Goal: Entertainment & Leisure: Browse casually

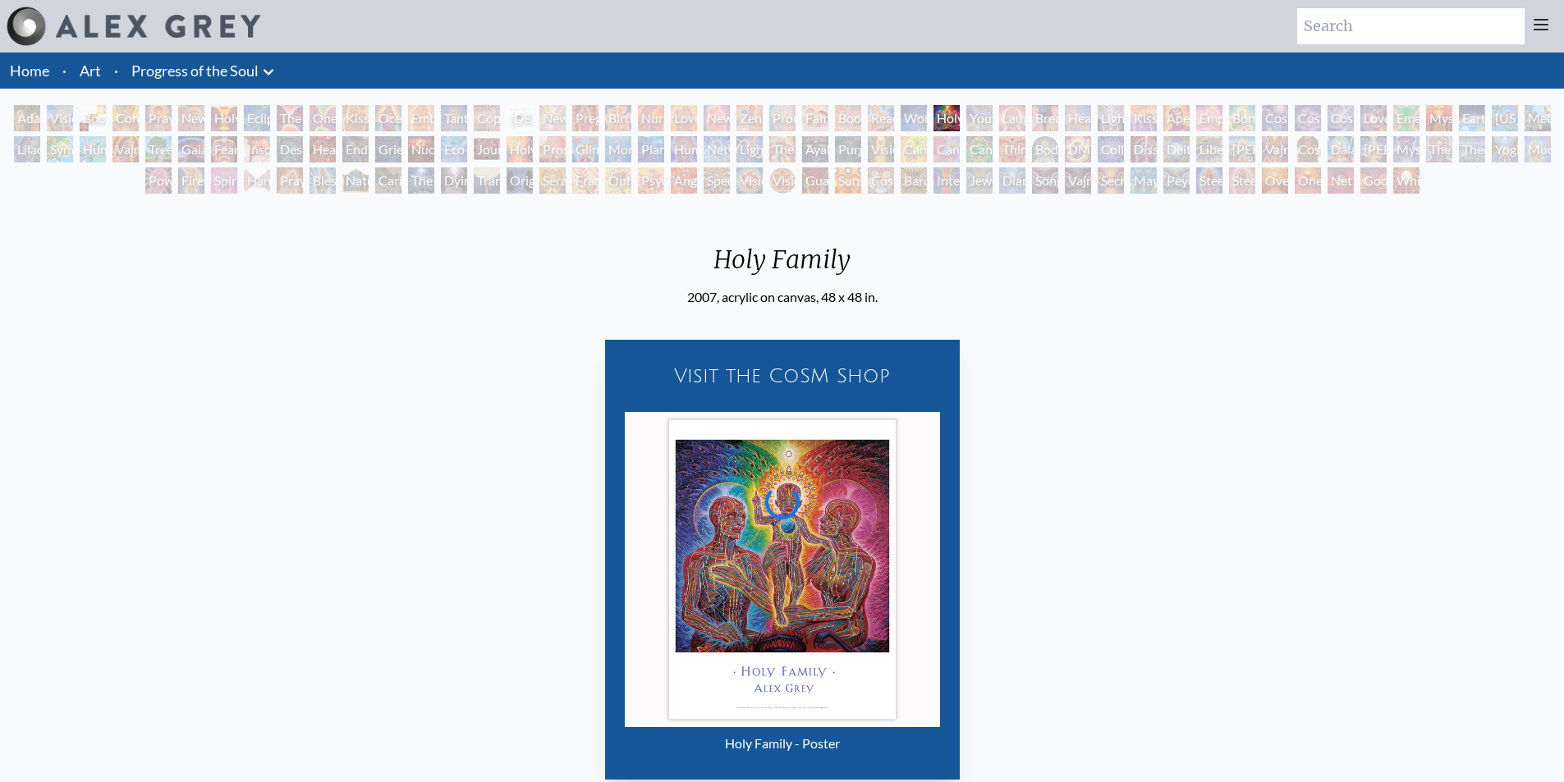
scroll to position [214, 0]
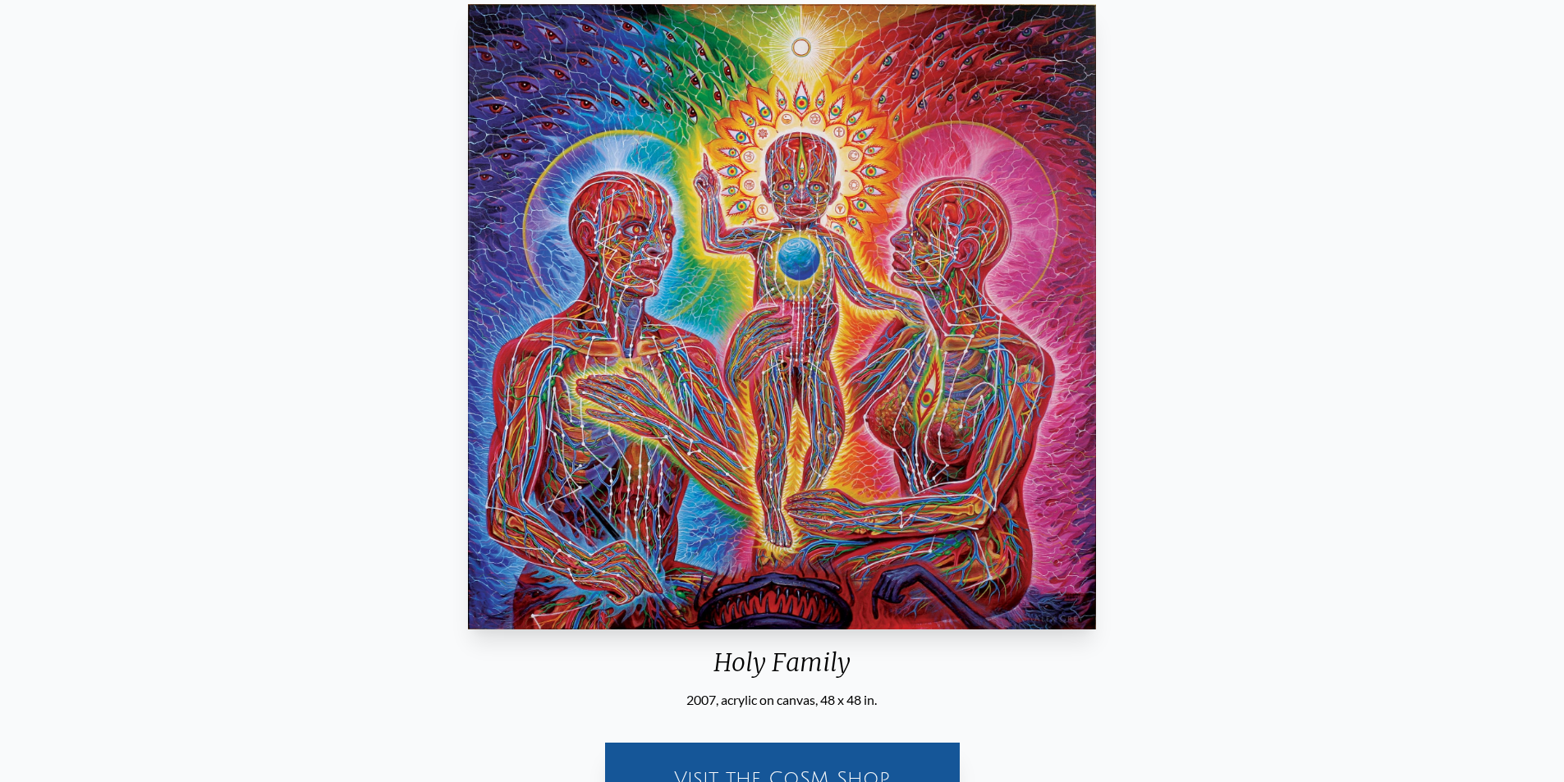
click at [760, 305] on img "29 / 133" at bounding box center [782, 317] width 628 height 626
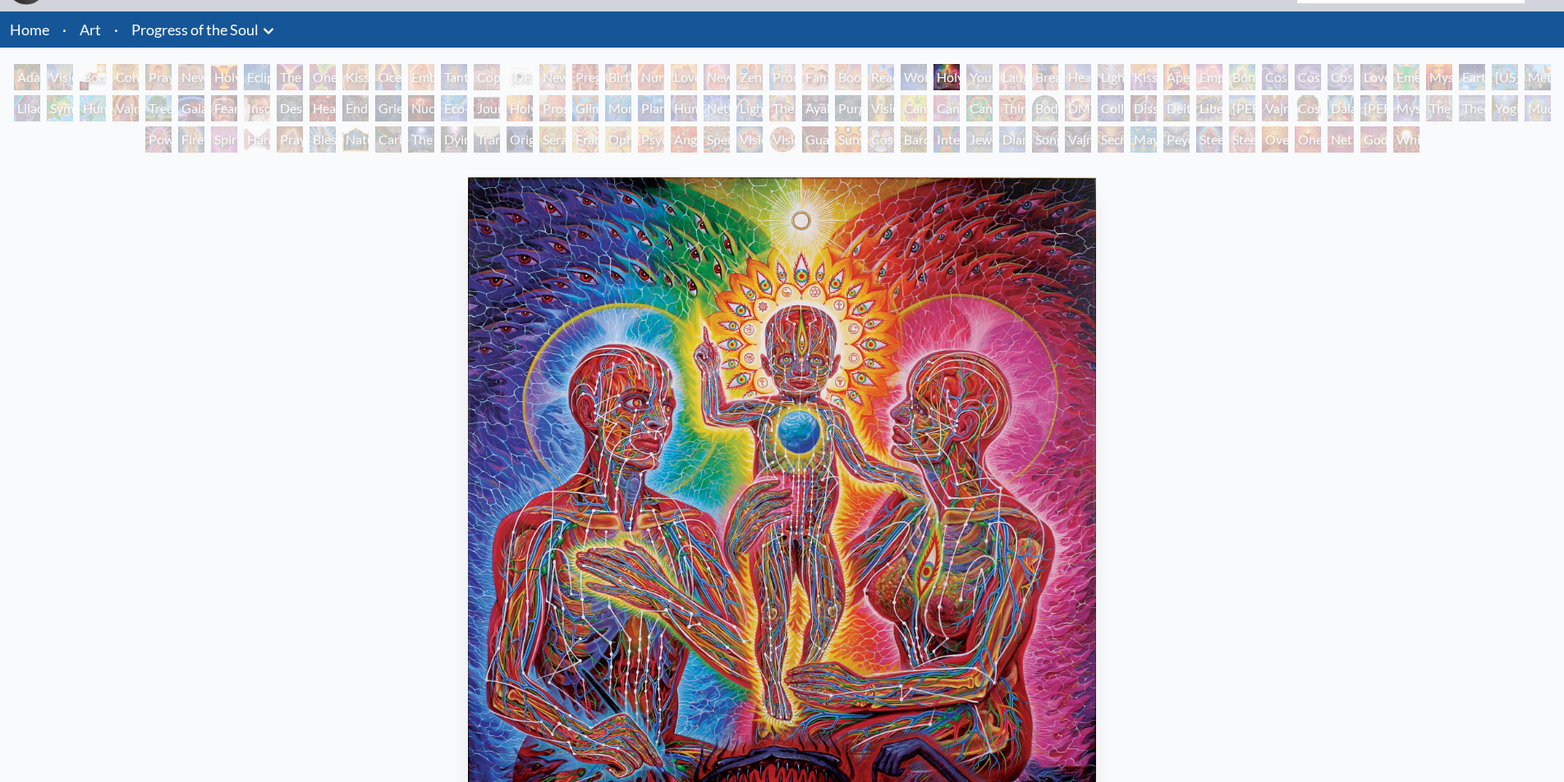
scroll to position [0, 0]
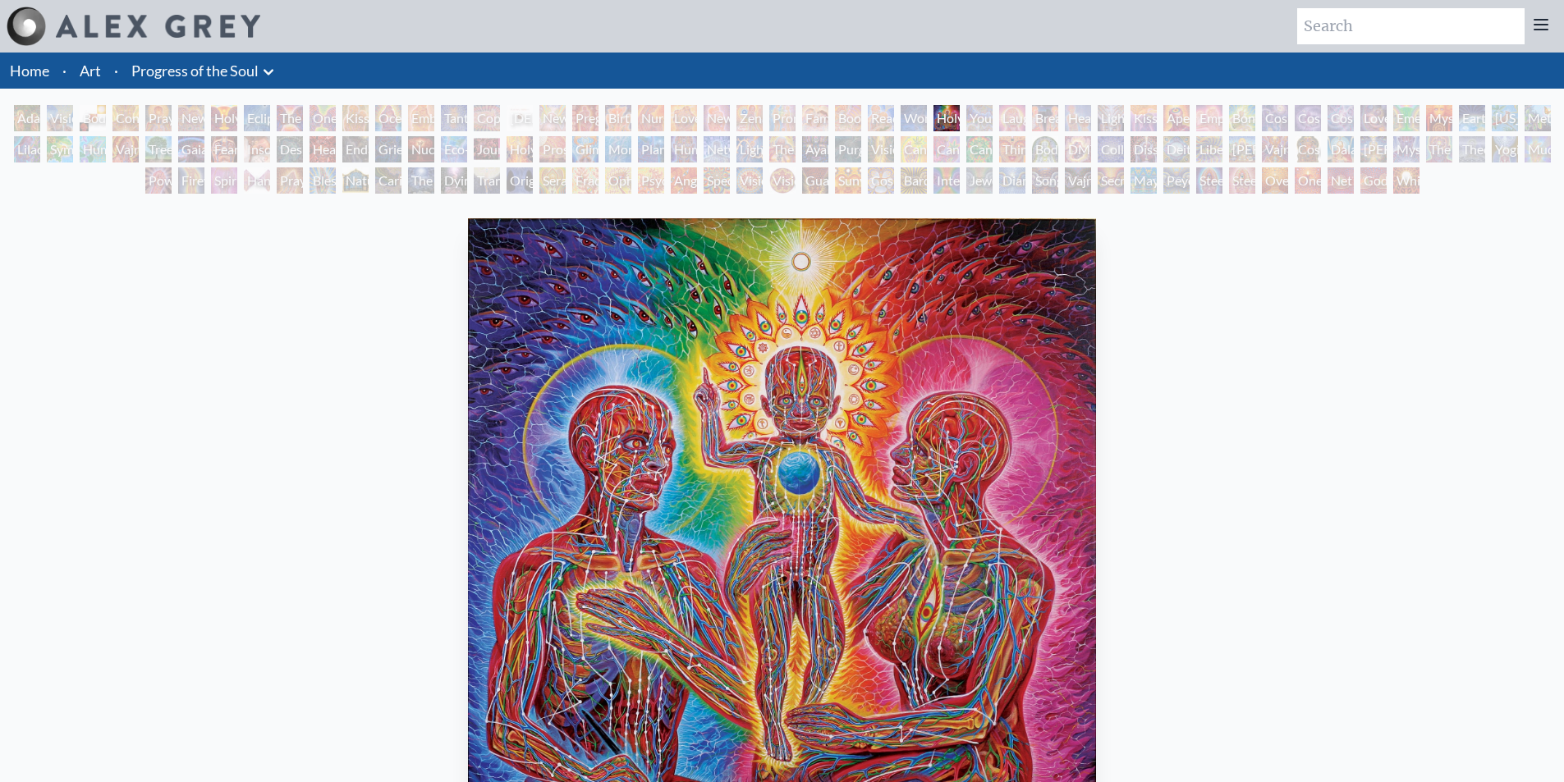
click at [192, 112] on div "New Man New Woman" at bounding box center [191, 118] width 26 height 26
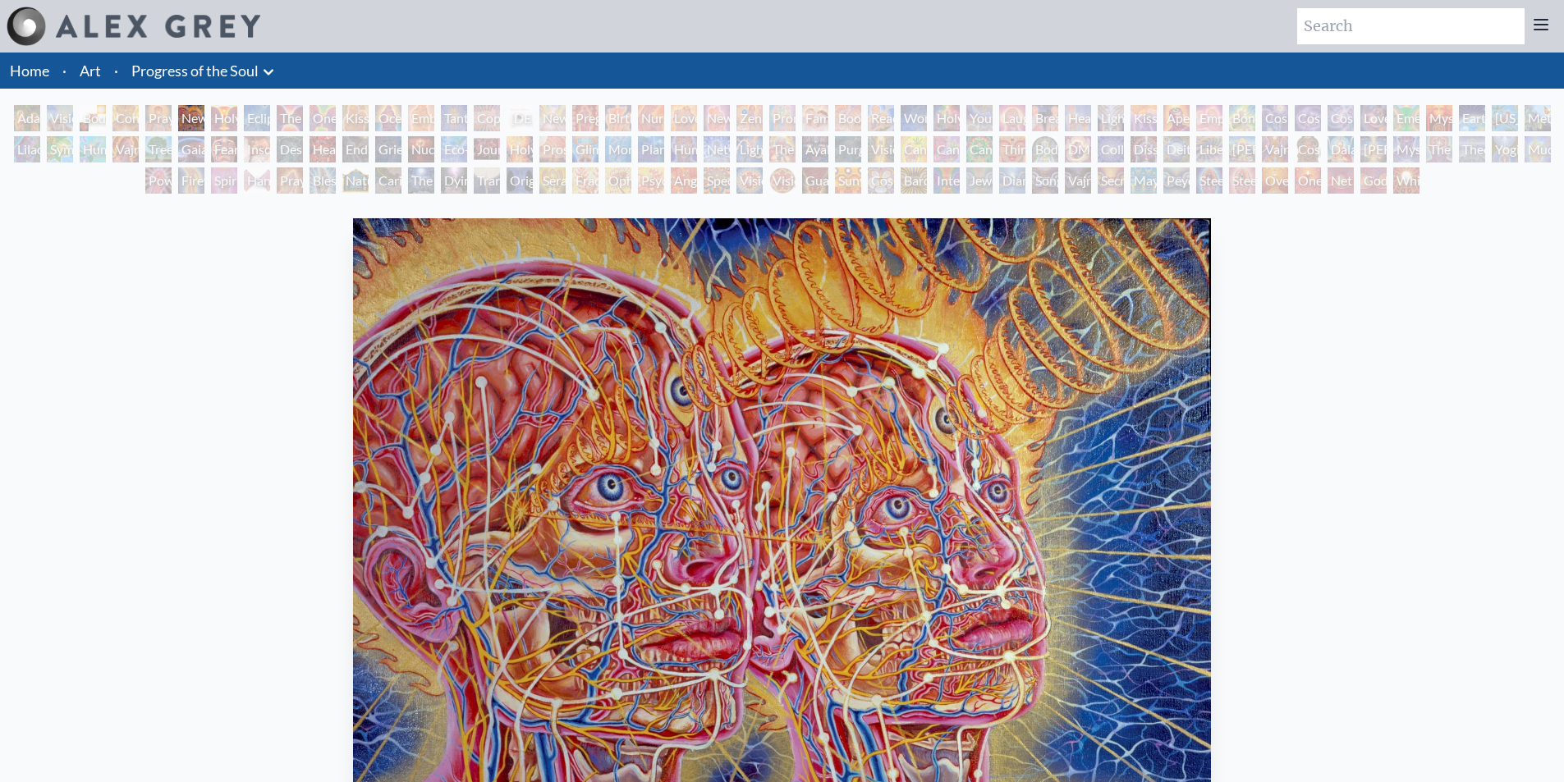
click at [264, 149] on div "Insomnia" at bounding box center [257, 149] width 26 height 26
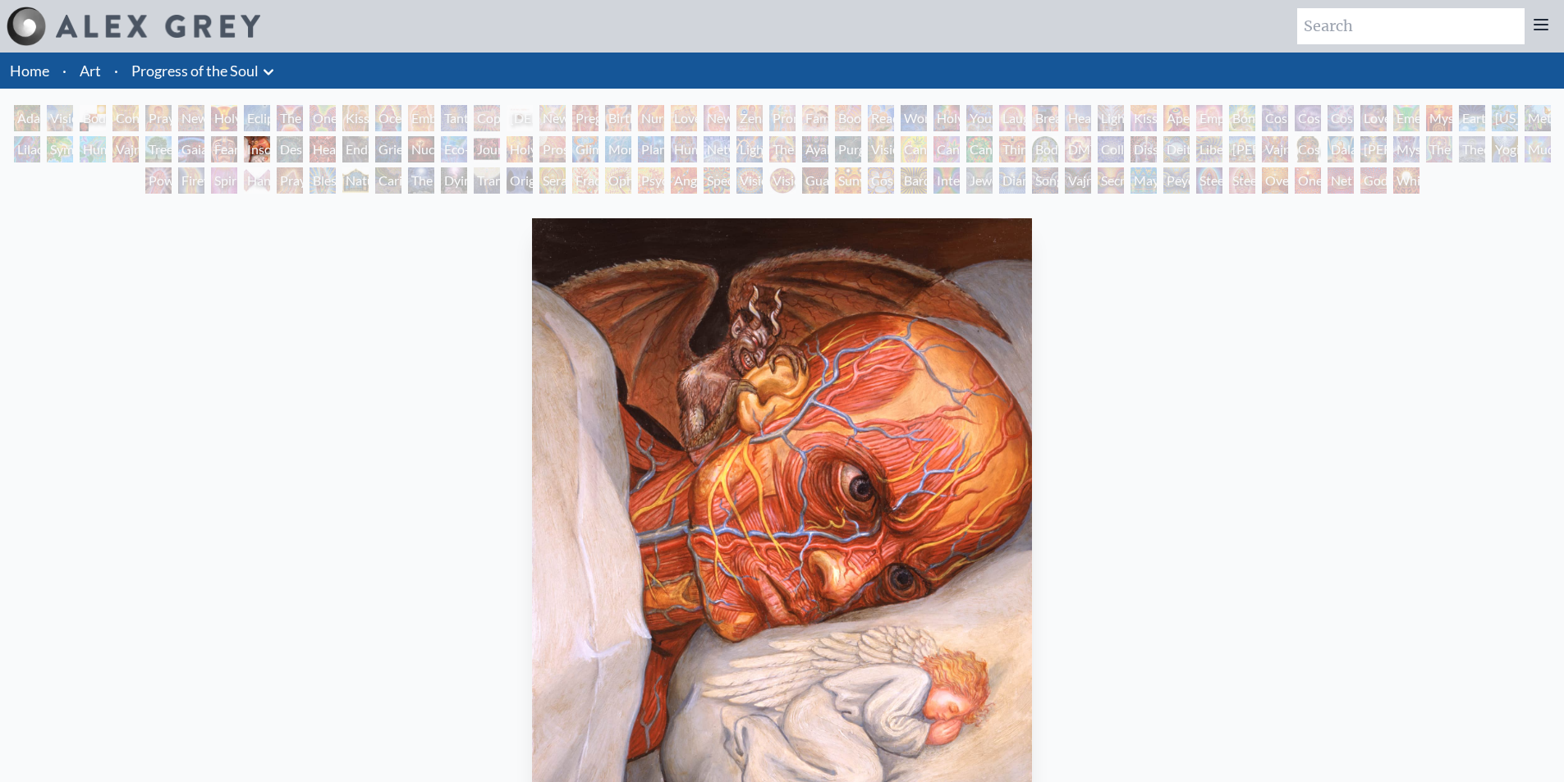
click at [452, 137] on div "Eco-Atlas" at bounding box center [454, 149] width 26 height 26
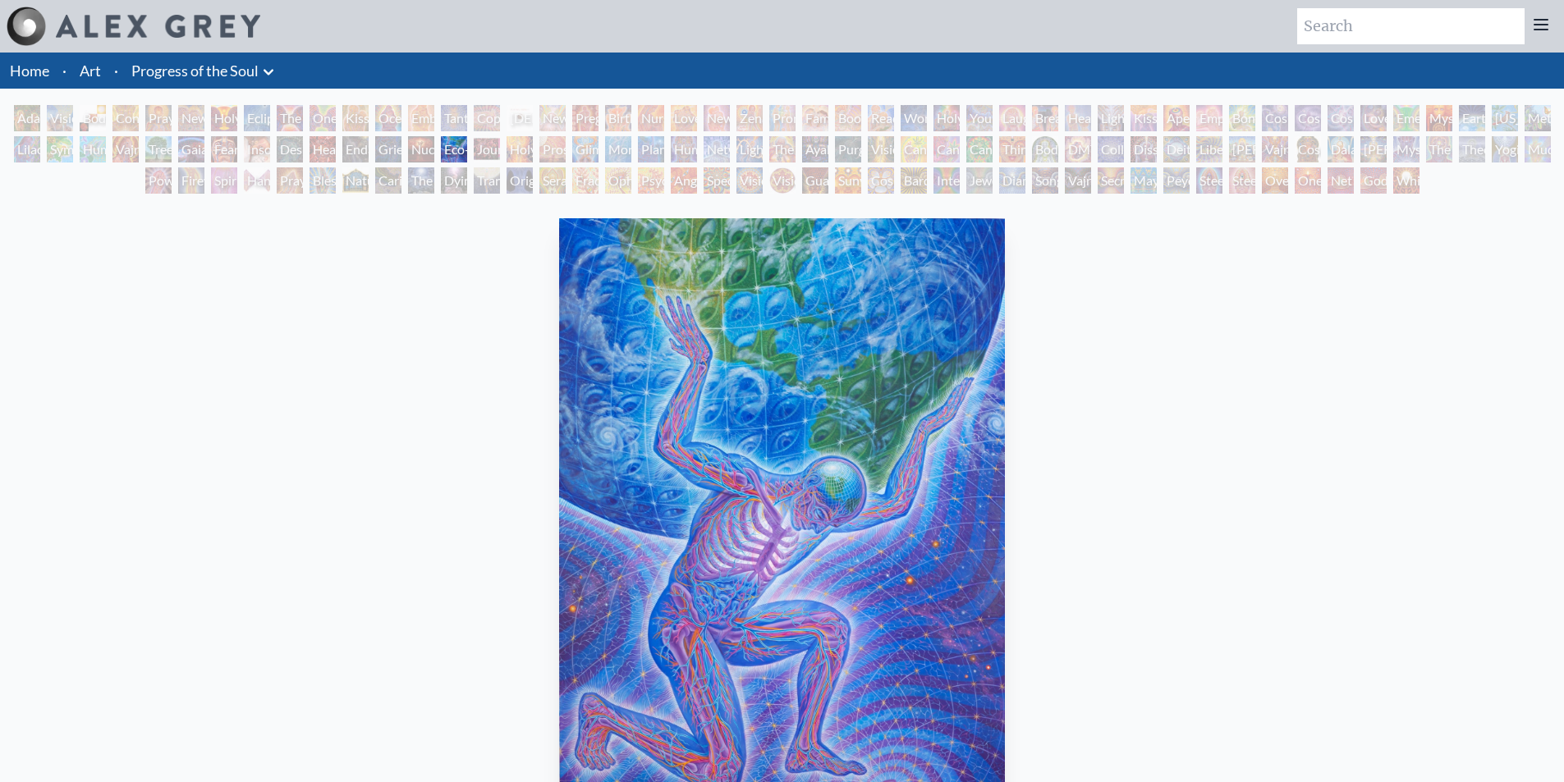
click at [587, 113] on div "Pregnancy" at bounding box center [585, 118] width 26 height 26
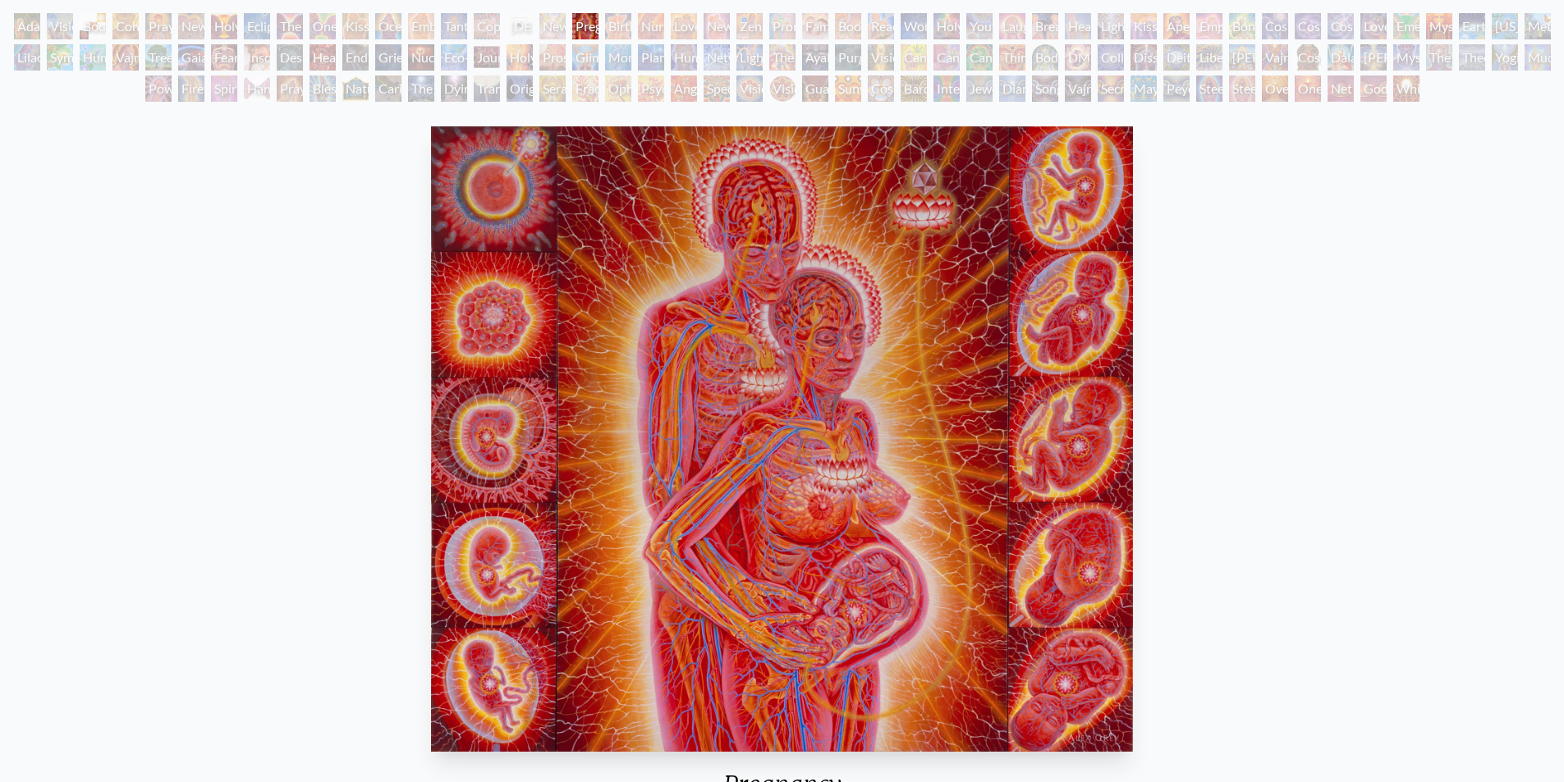
scroll to position [109, 0]
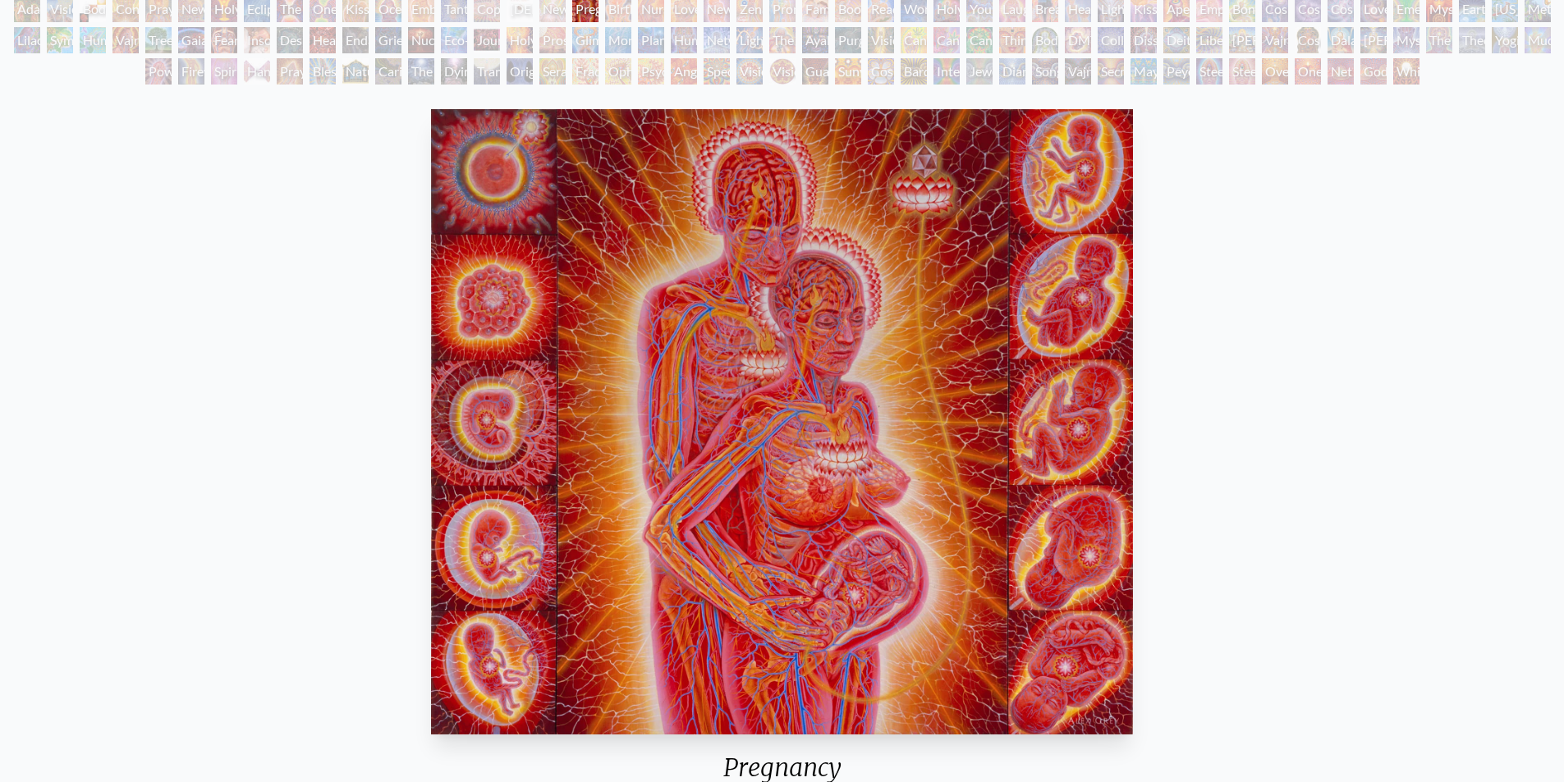
click at [619, 25] on div "[PERSON_NAME] & Eve Visionary Origin of Language Body, Mind, Spirit Contemplati…" at bounding box center [782, 43] width 1564 height 94
click at [617, 36] on div "Monochord" at bounding box center [618, 40] width 26 height 26
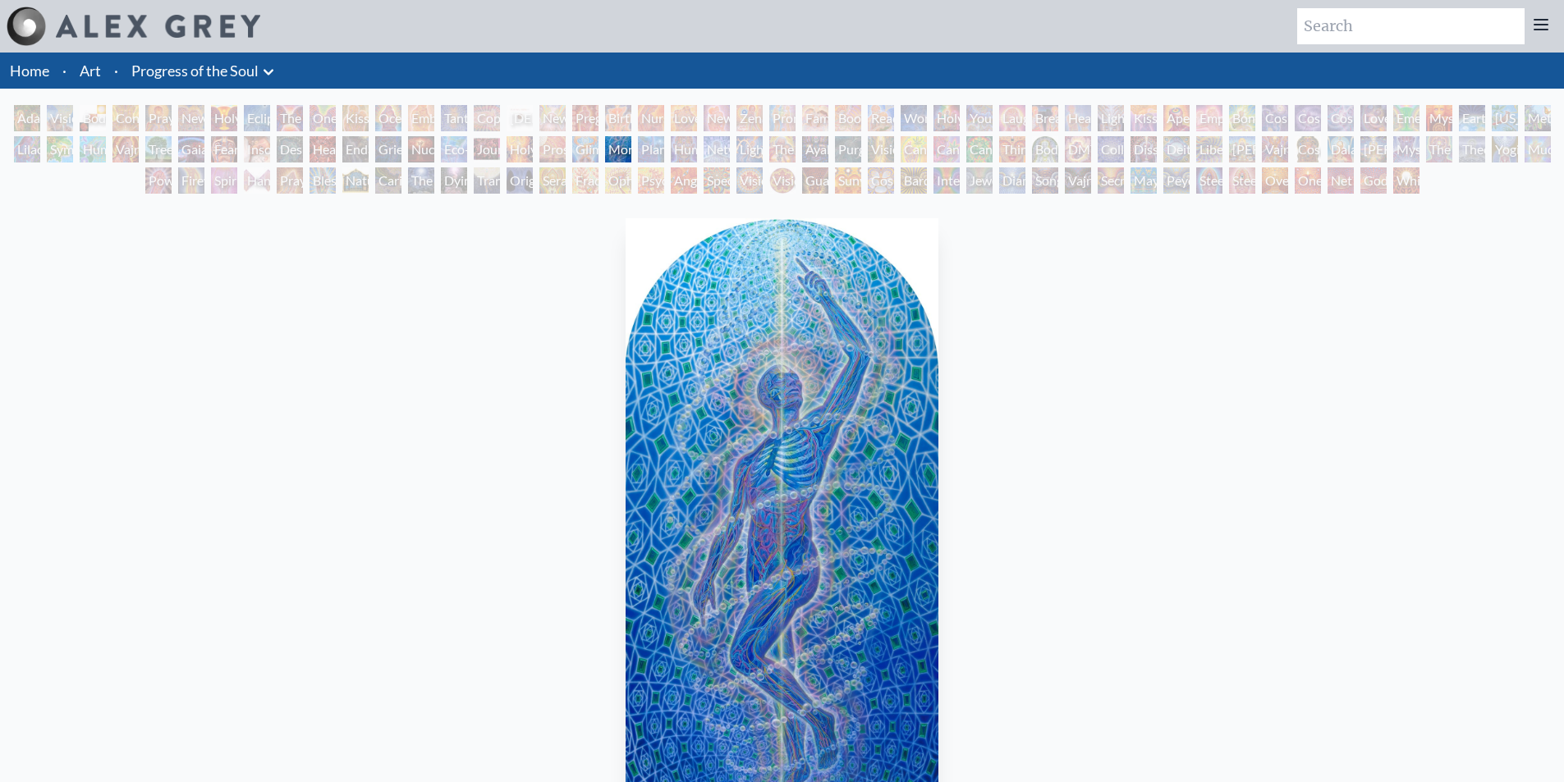
click at [653, 116] on div "Nursing" at bounding box center [651, 118] width 26 height 26
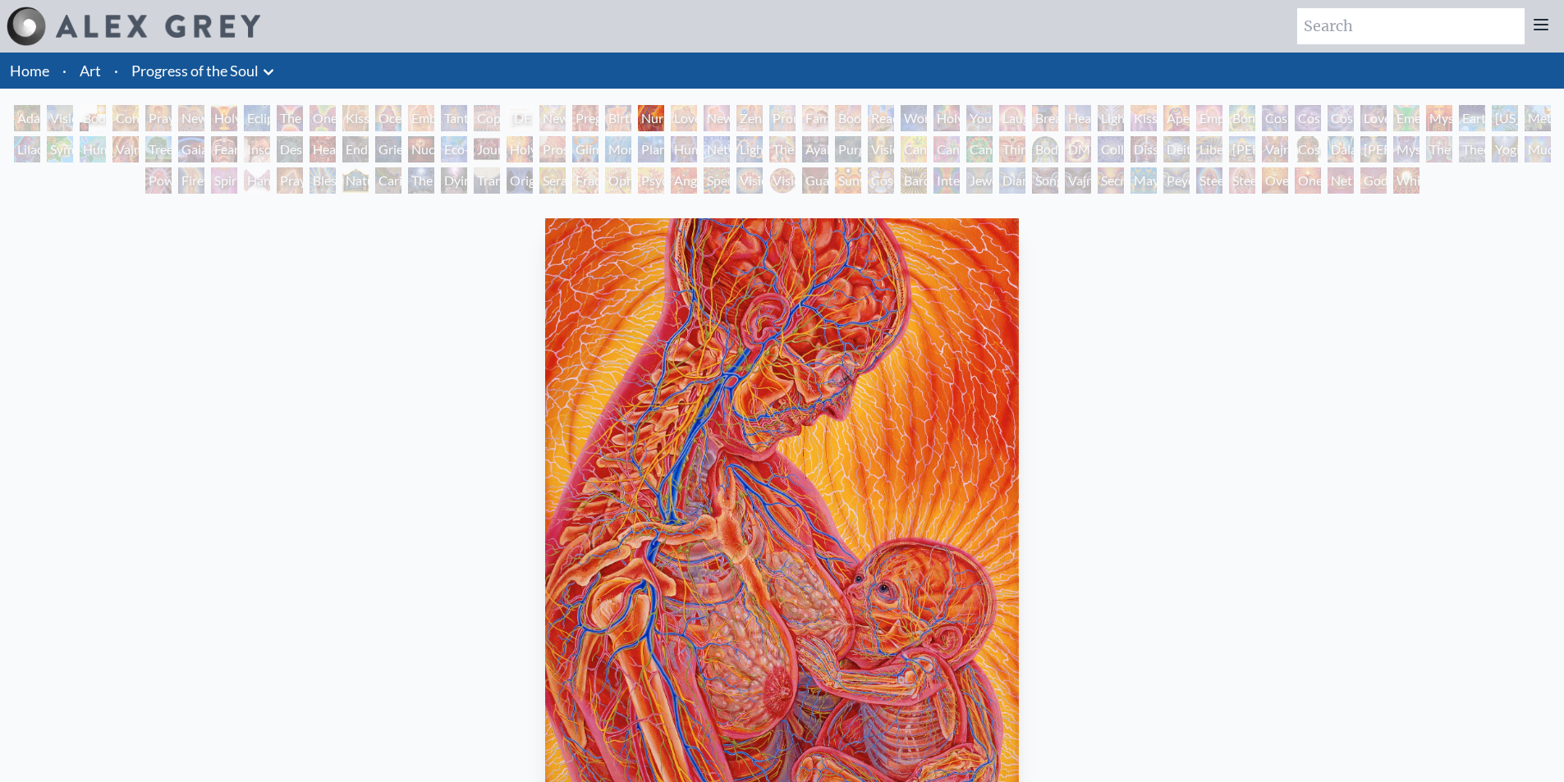
click at [730, 117] on div "New Family" at bounding box center [717, 118] width 26 height 26
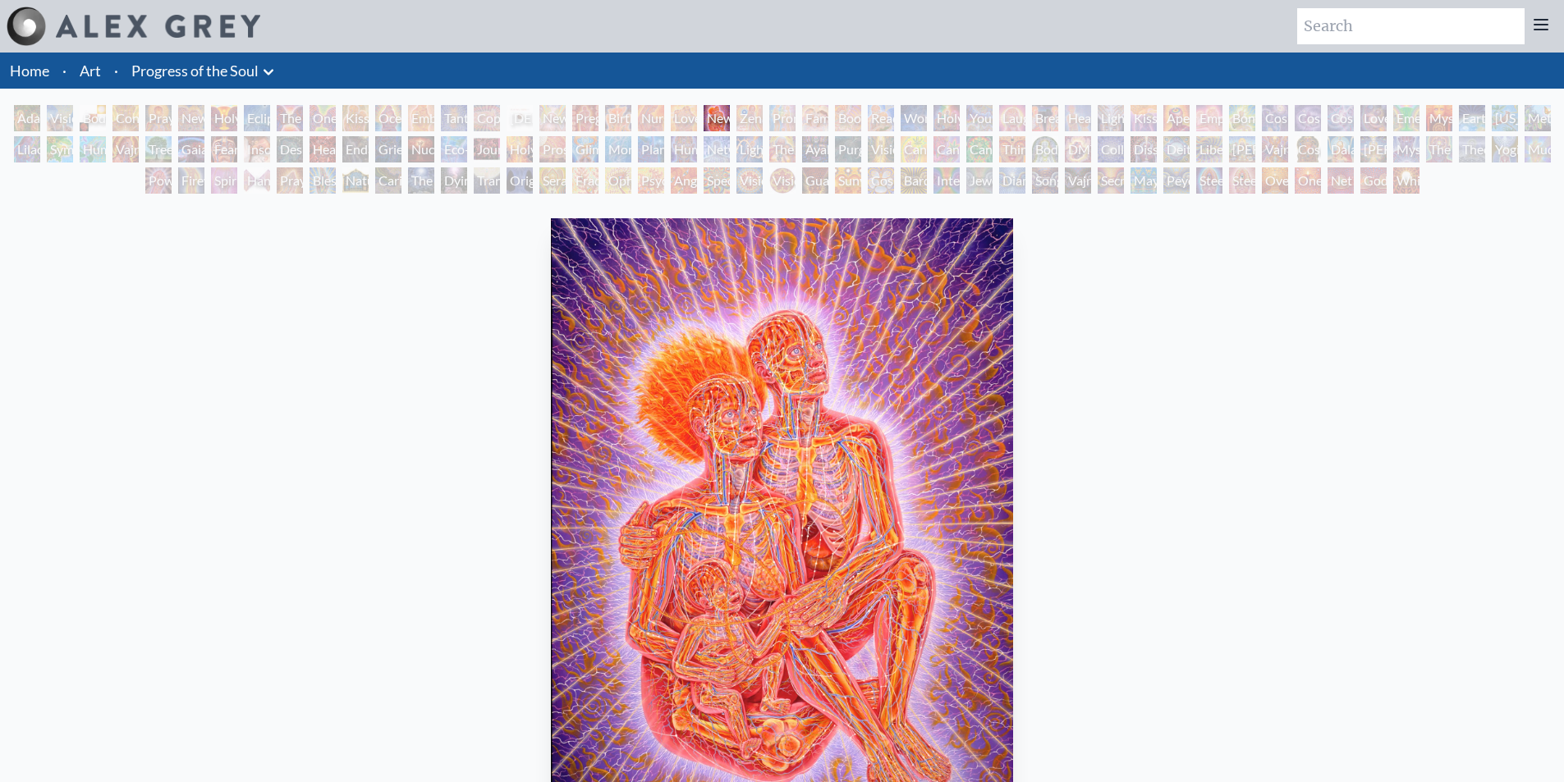
click at [819, 116] on div "Family" at bounding box center [815, 118] width 26 height 26
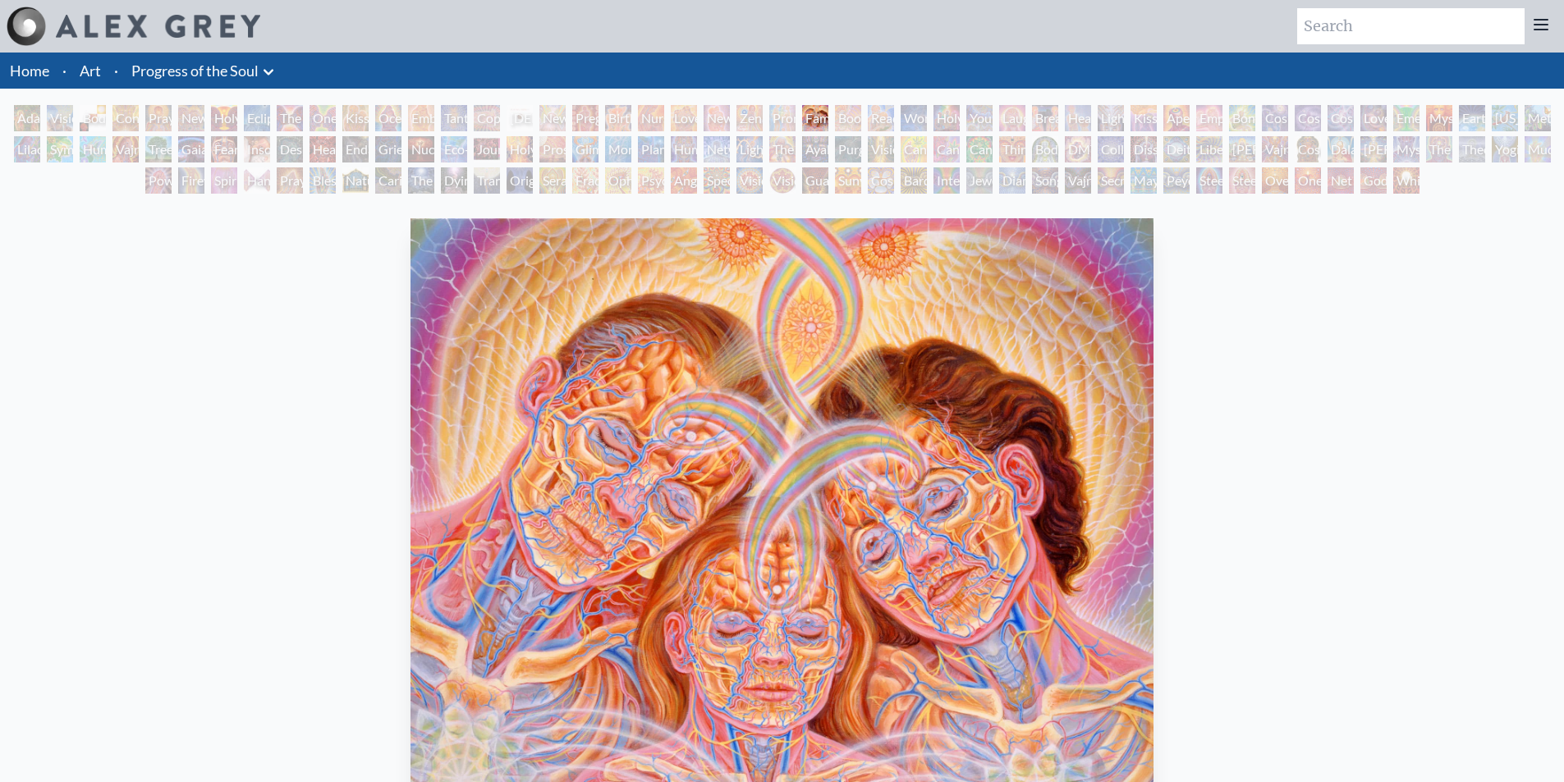
click at [828, 117] on div "Family" at bounding box center [815, 118] width 26 height 26
click at [872, 117] on div "Reading" at bounding box center [881, 118] width 26 height 26
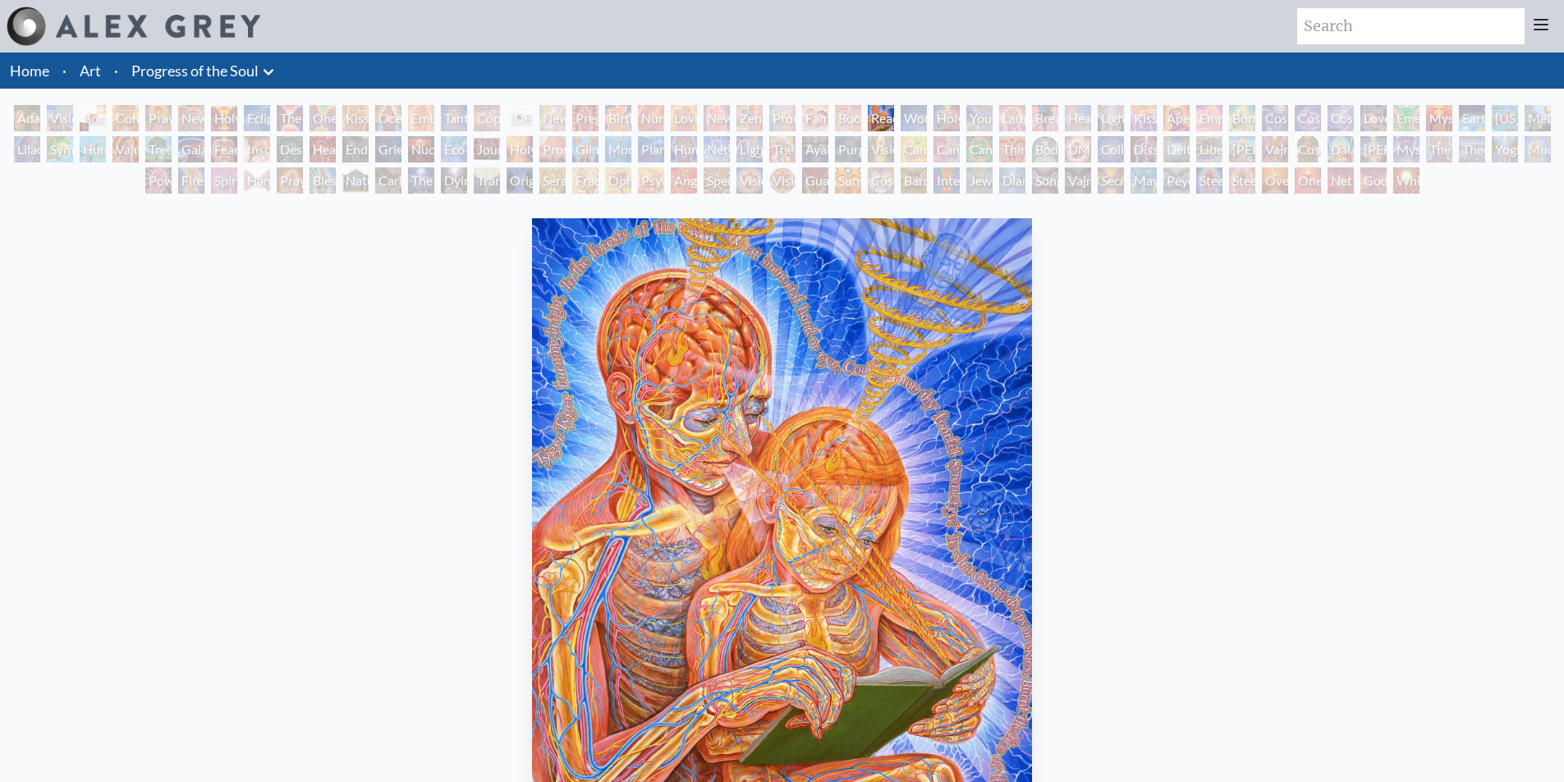
click at [959, 150] on div "Cannabis Sutra" at bounding box center [947, 149] width 26 height 26
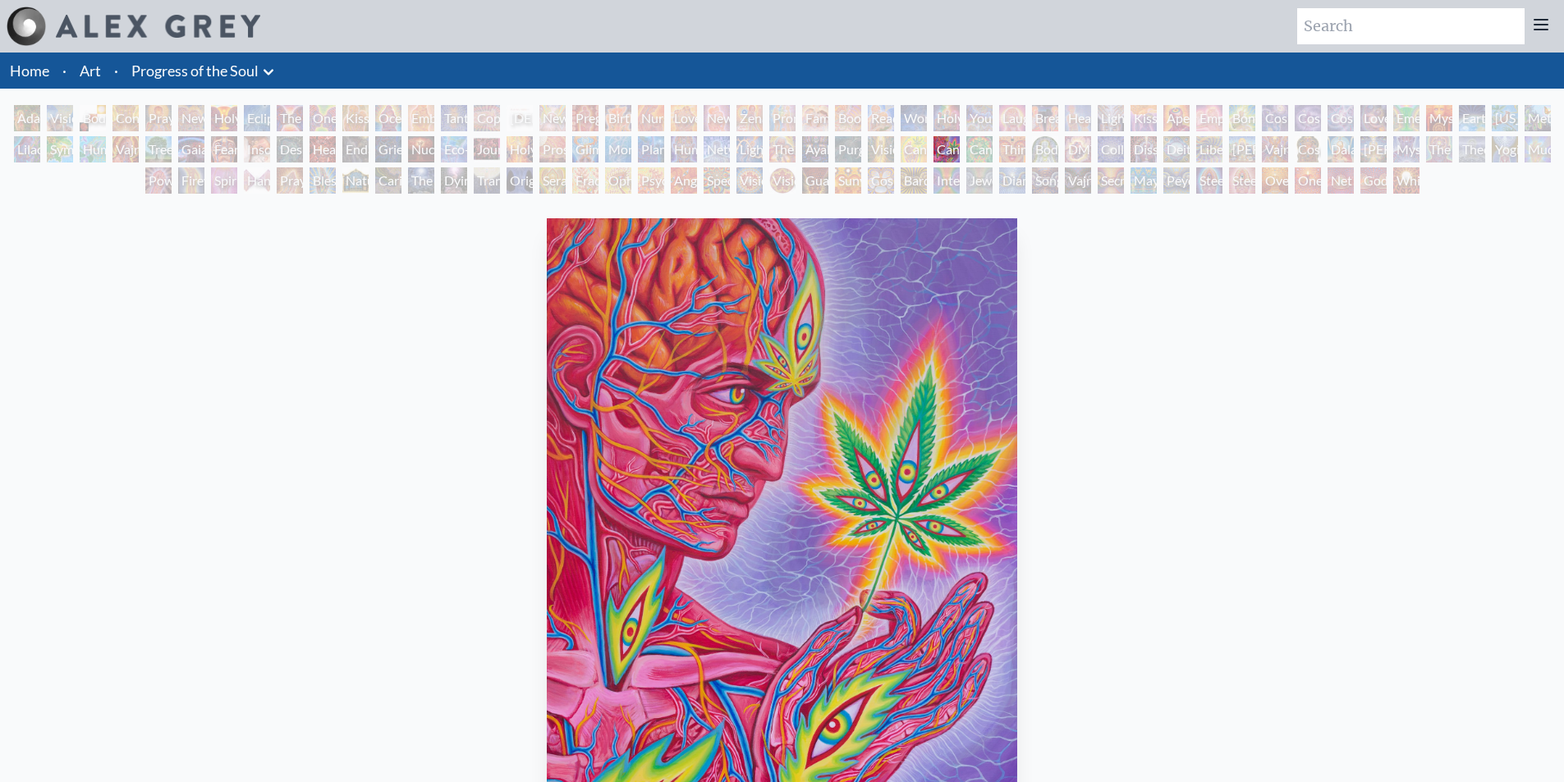
click at [1034, 153] on div "Body/Mind as a Vibratory Field of Energy" at bounding box center [1045, 149] width 26 height 26
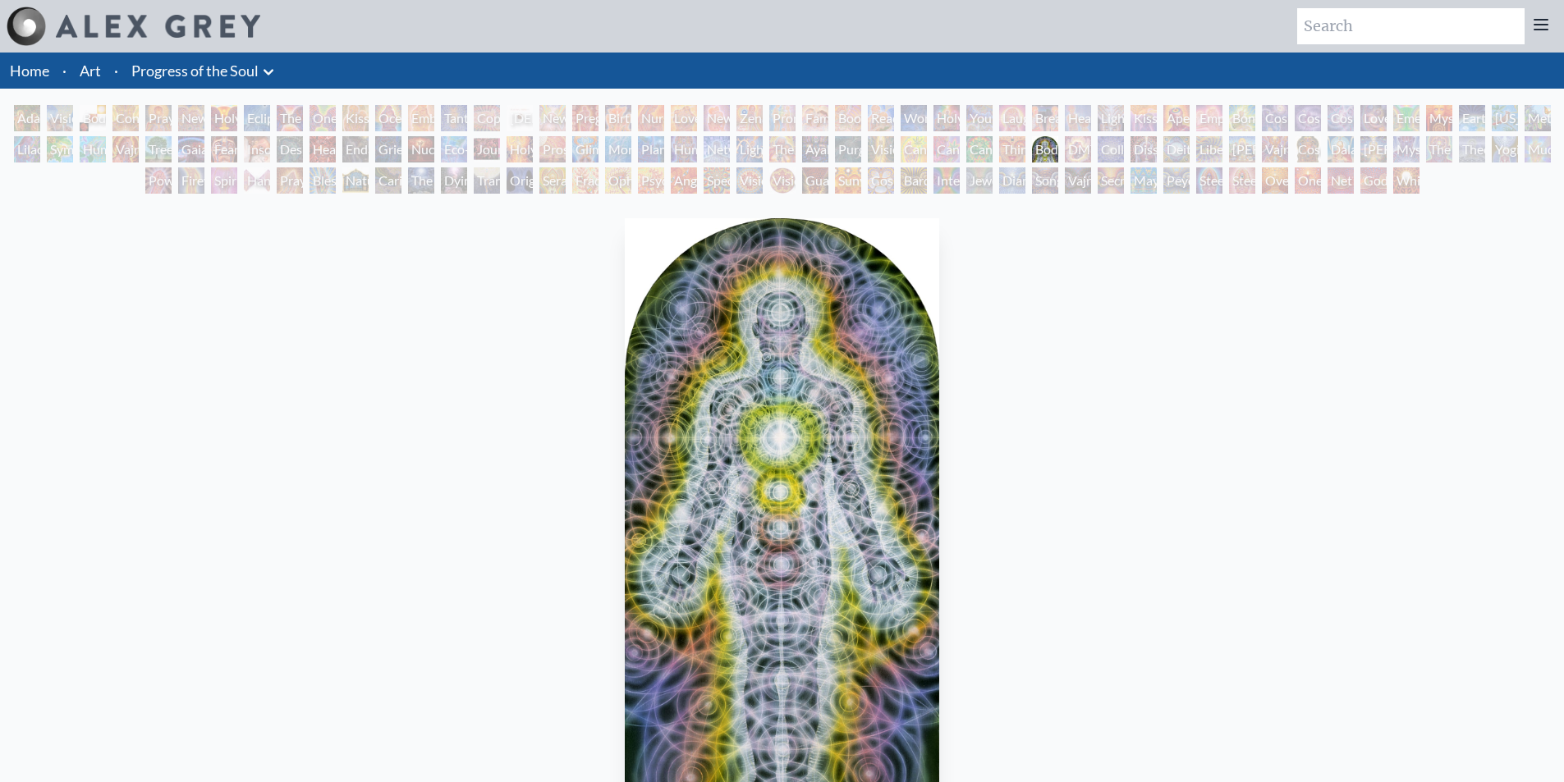
click at [1241, 155] on div "[PERSON_NAME]" at bounding box center [1242, 149] width 26 height 26
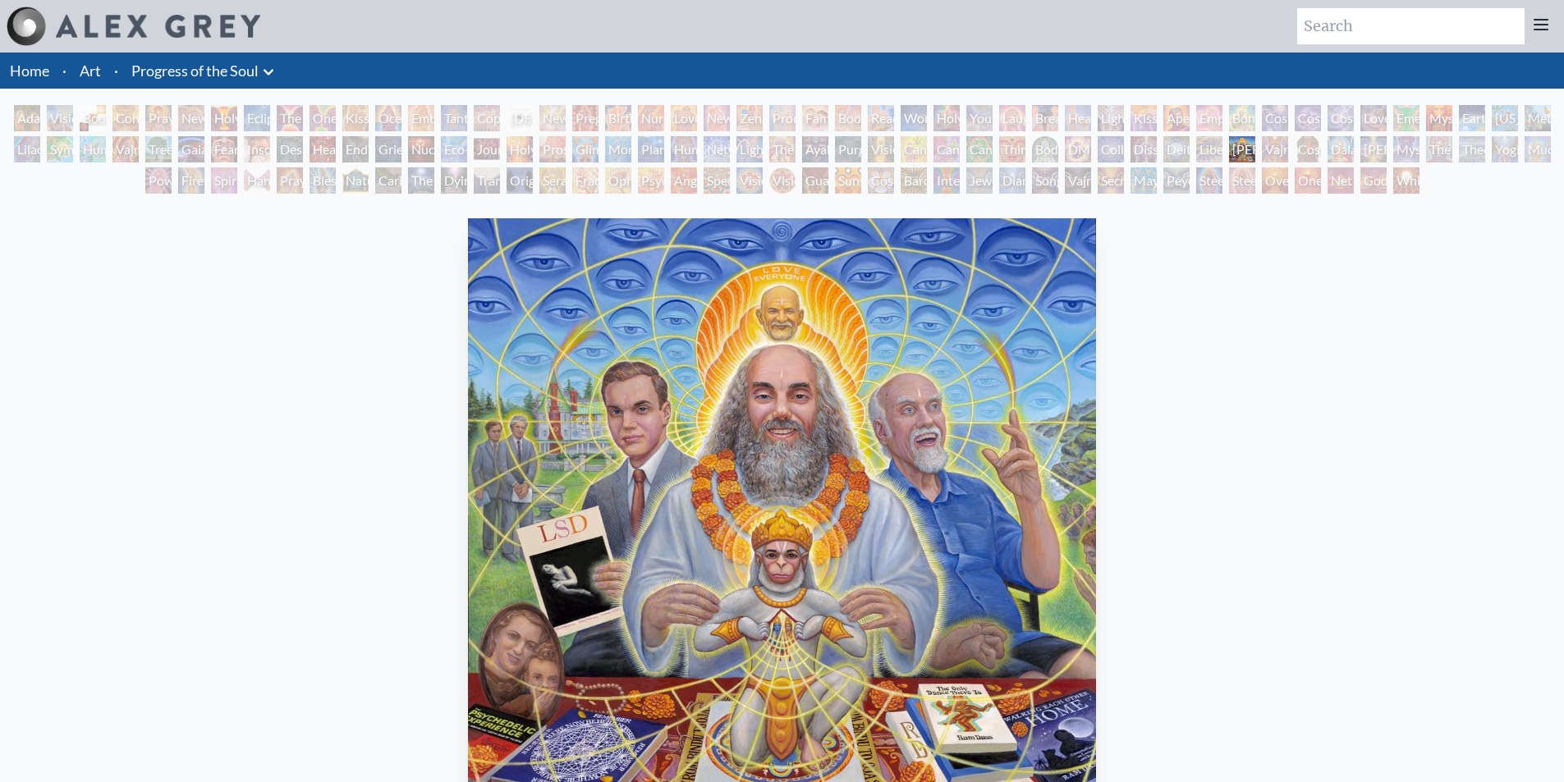
click at [1318, 150] on div "Cosmic [DEMOGRAPHIC_DATA]" at bounding box center [1308, 149] width 26 height 26
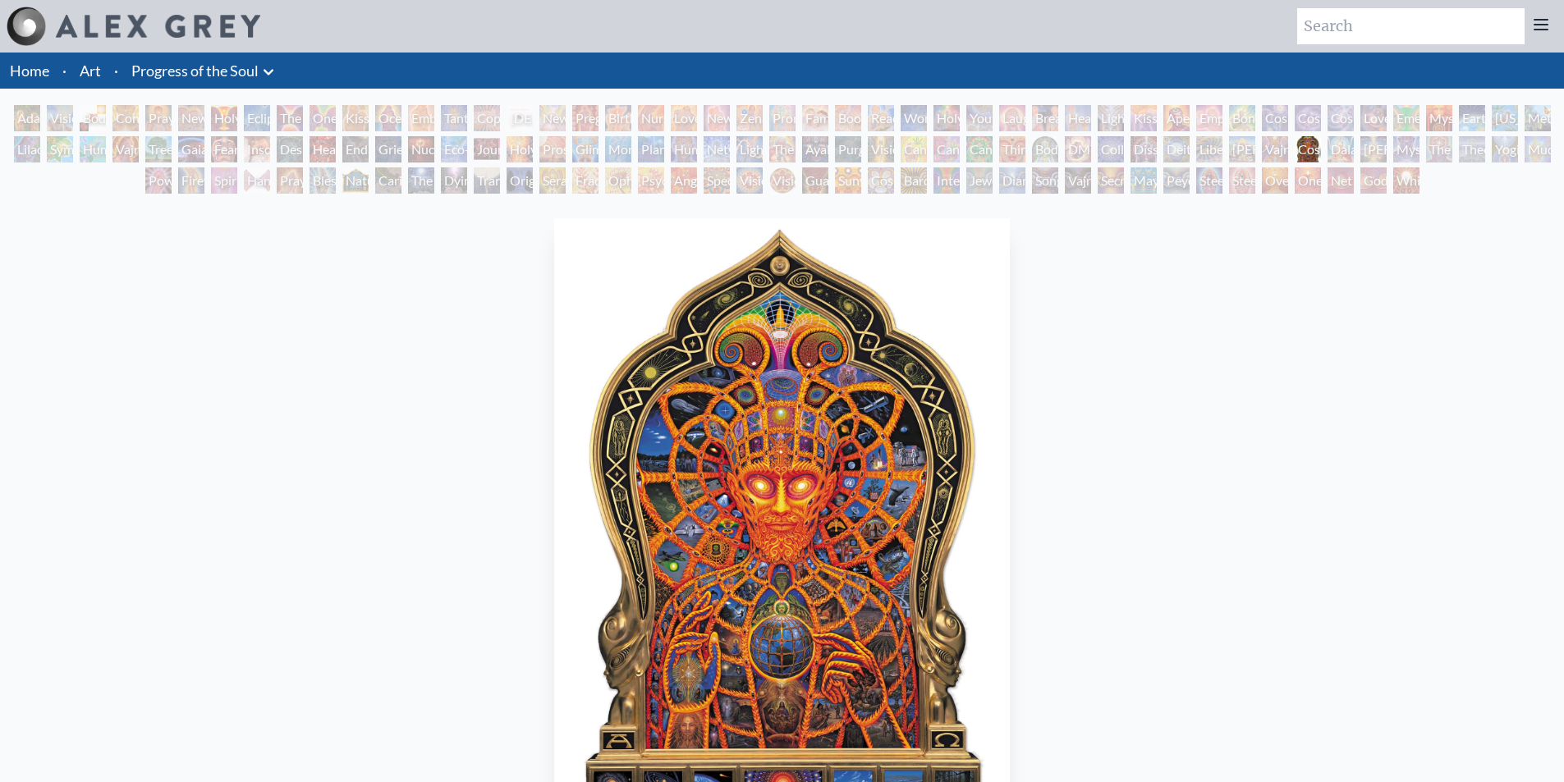
click at [158, 171] on div "Power to the Peaceful" at bounding box center [158, 180] width 26 height 26
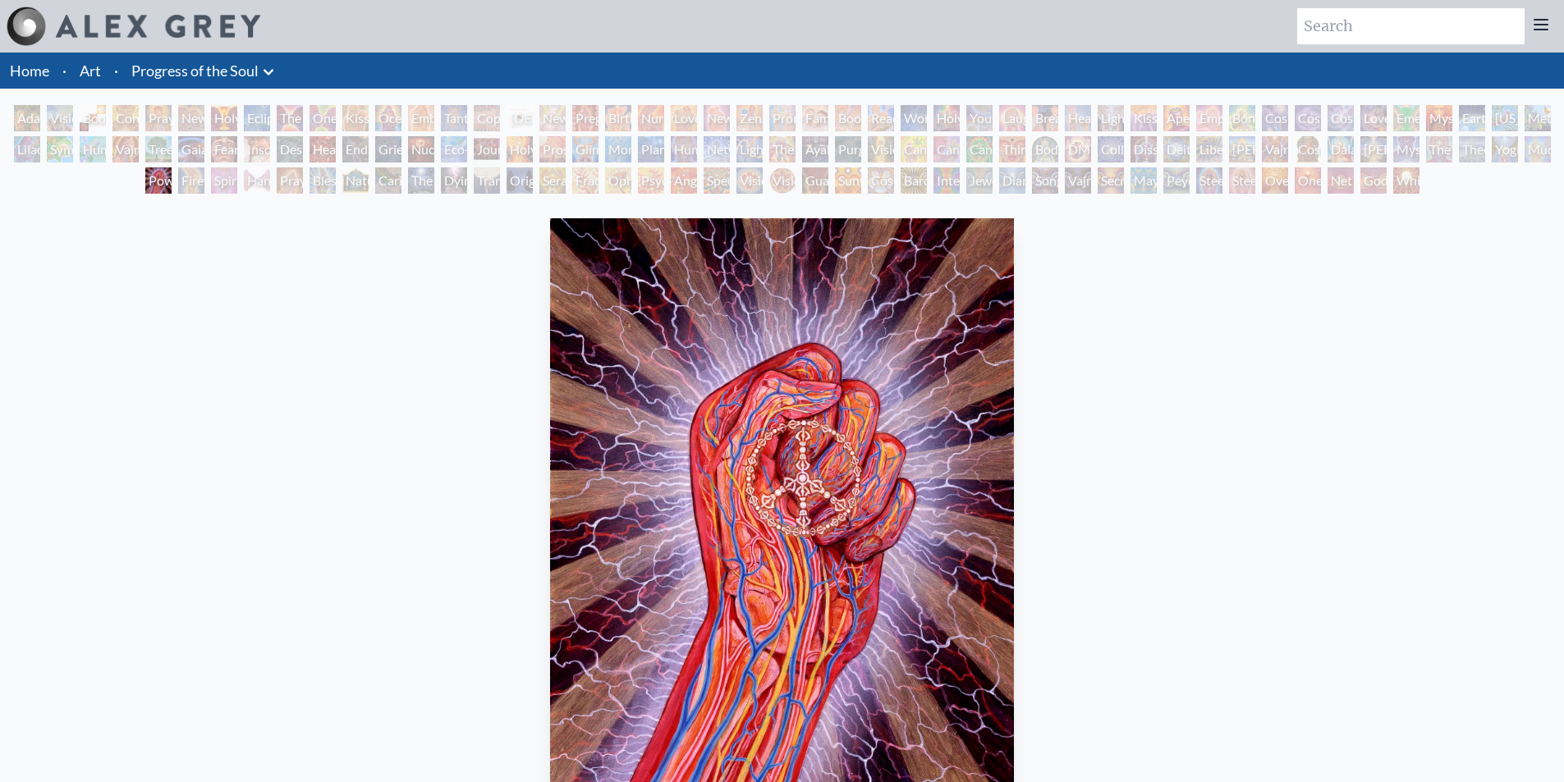
click at [237, 175] on div "Spirit Animates the Flesh" at bounding box center [224, 180] width 26 height 26
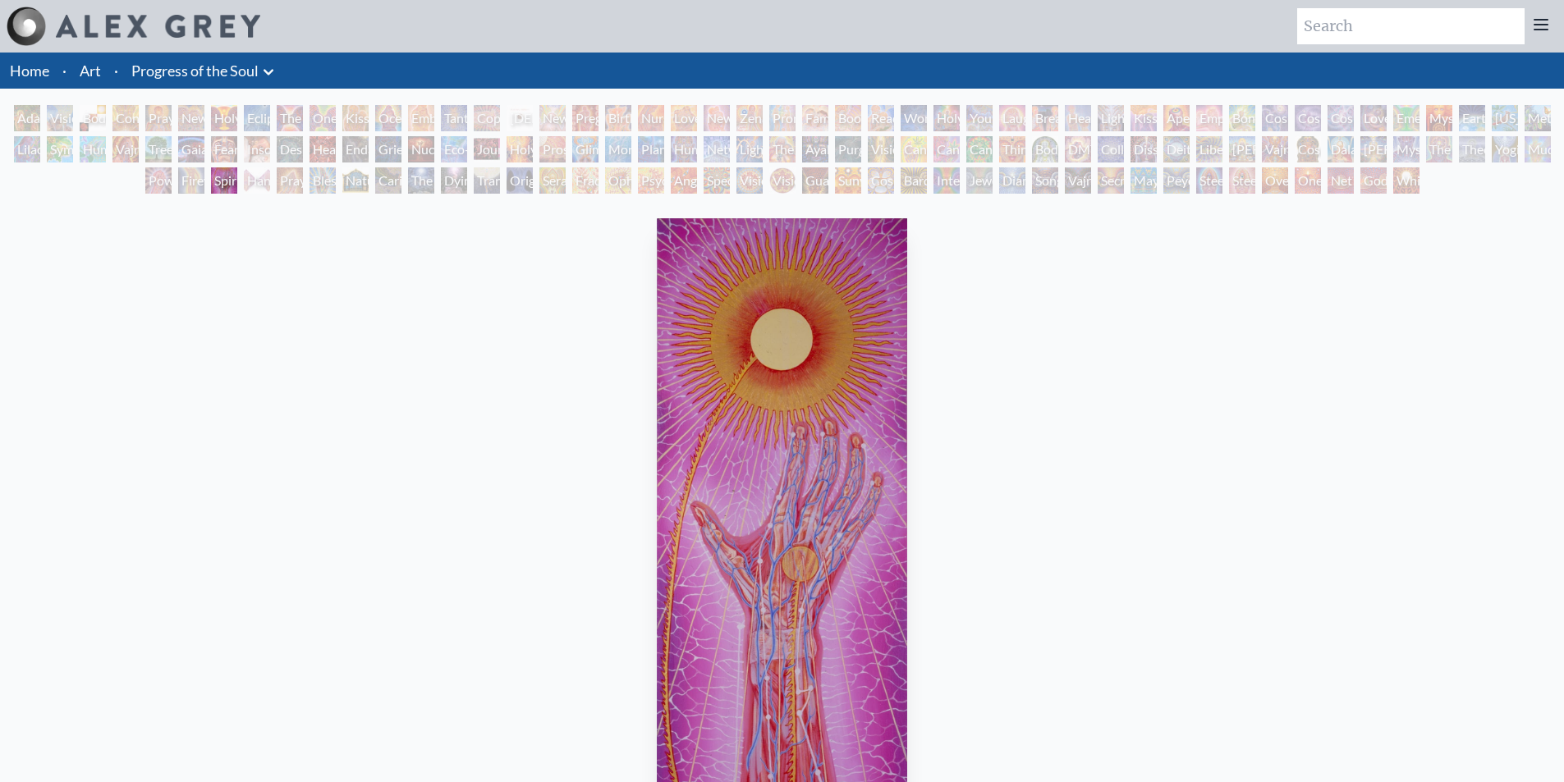
click at [313, 163] on div "[PERSON_NAME] & Eve Visionary Origin of Language Body, Mind, Spirit Contemplati…" at bounding box center [782, 152] width 1564 height 94
click at [312, 153] on div "Headache" at bounding box center [323, 149] width 26 height 26
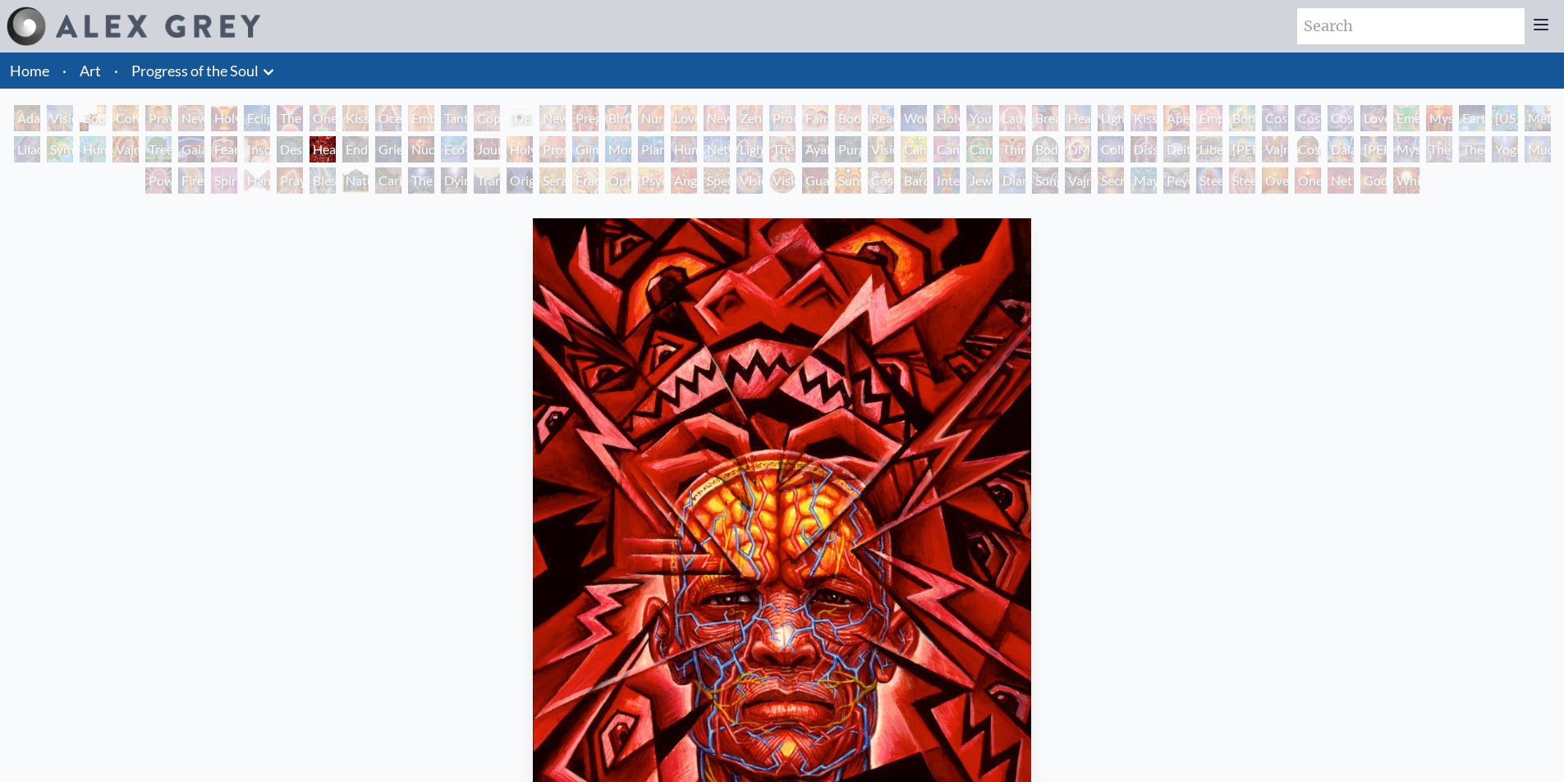
click at [160, 116] on div "Praying" at bounding box center [158, 118] width 26 height 26
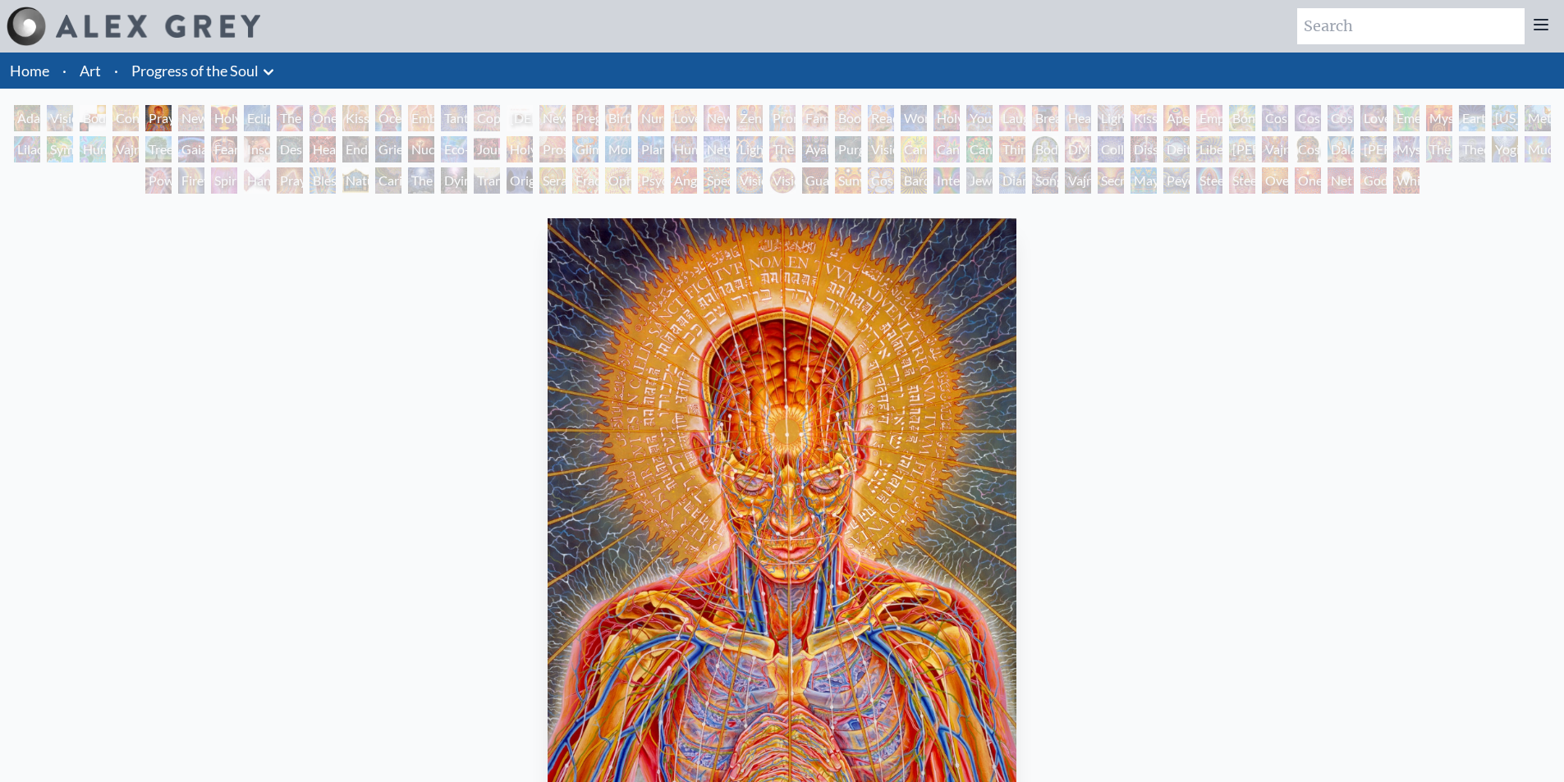
click at [131, 117] on div "Contemplation" at bounding box center [125, 118] width 26 height 26
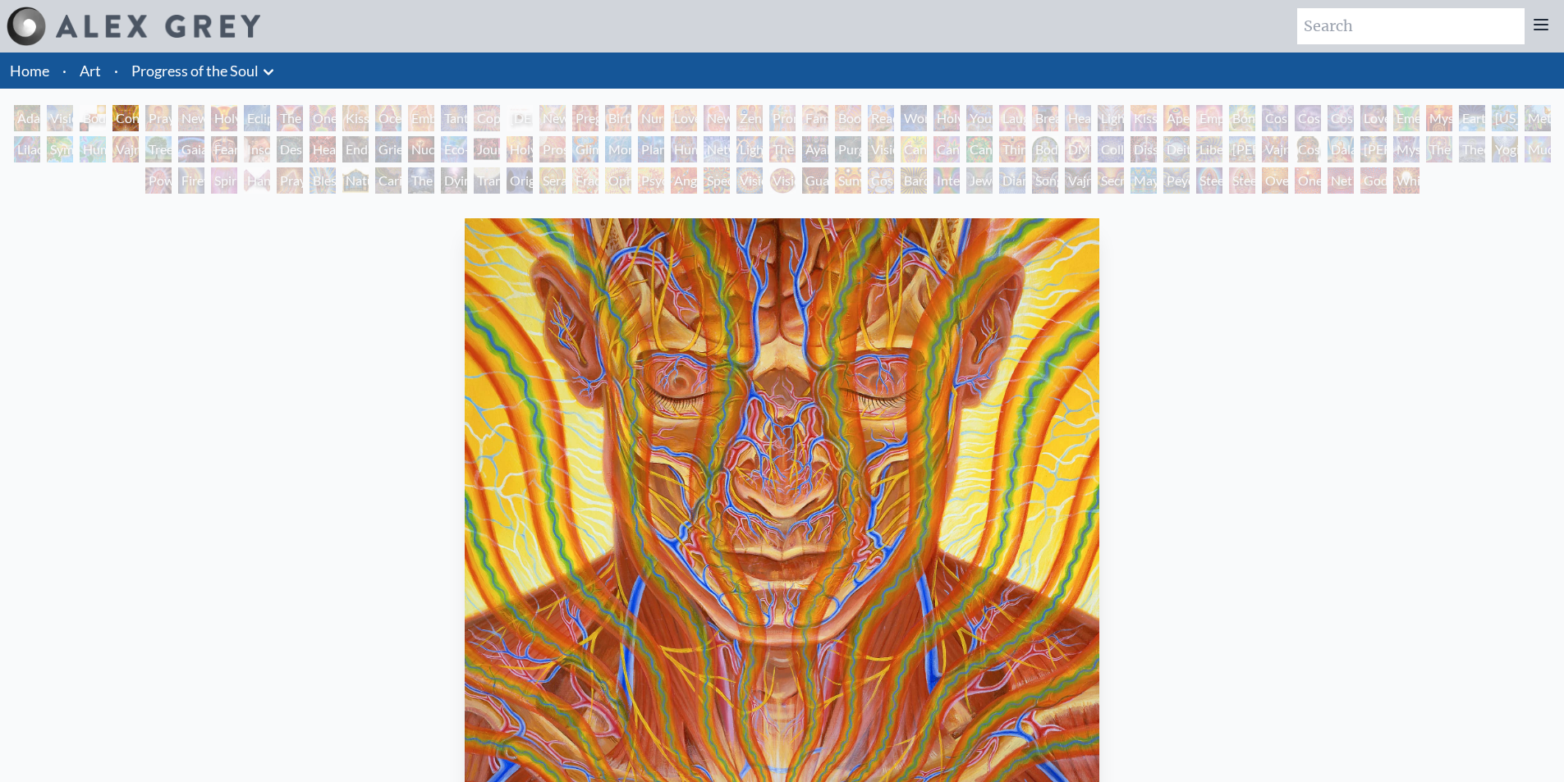
click at [218, 109] on div "Holy Grail" at bounding box center [224, 118] width 26 height 26
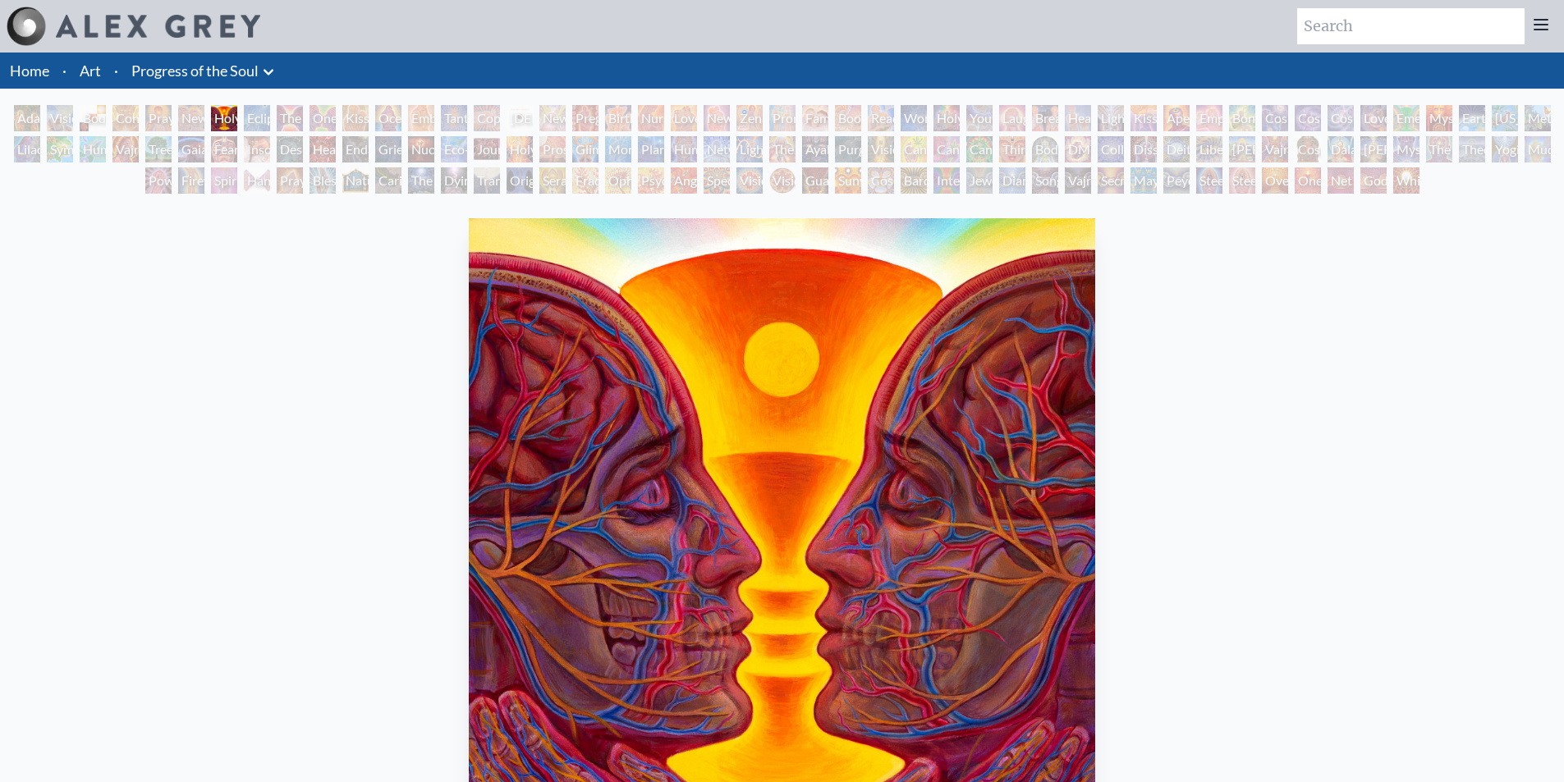
click at [166, 117] on div "Praying" at bounding box center [158, 118] width 26 height 26
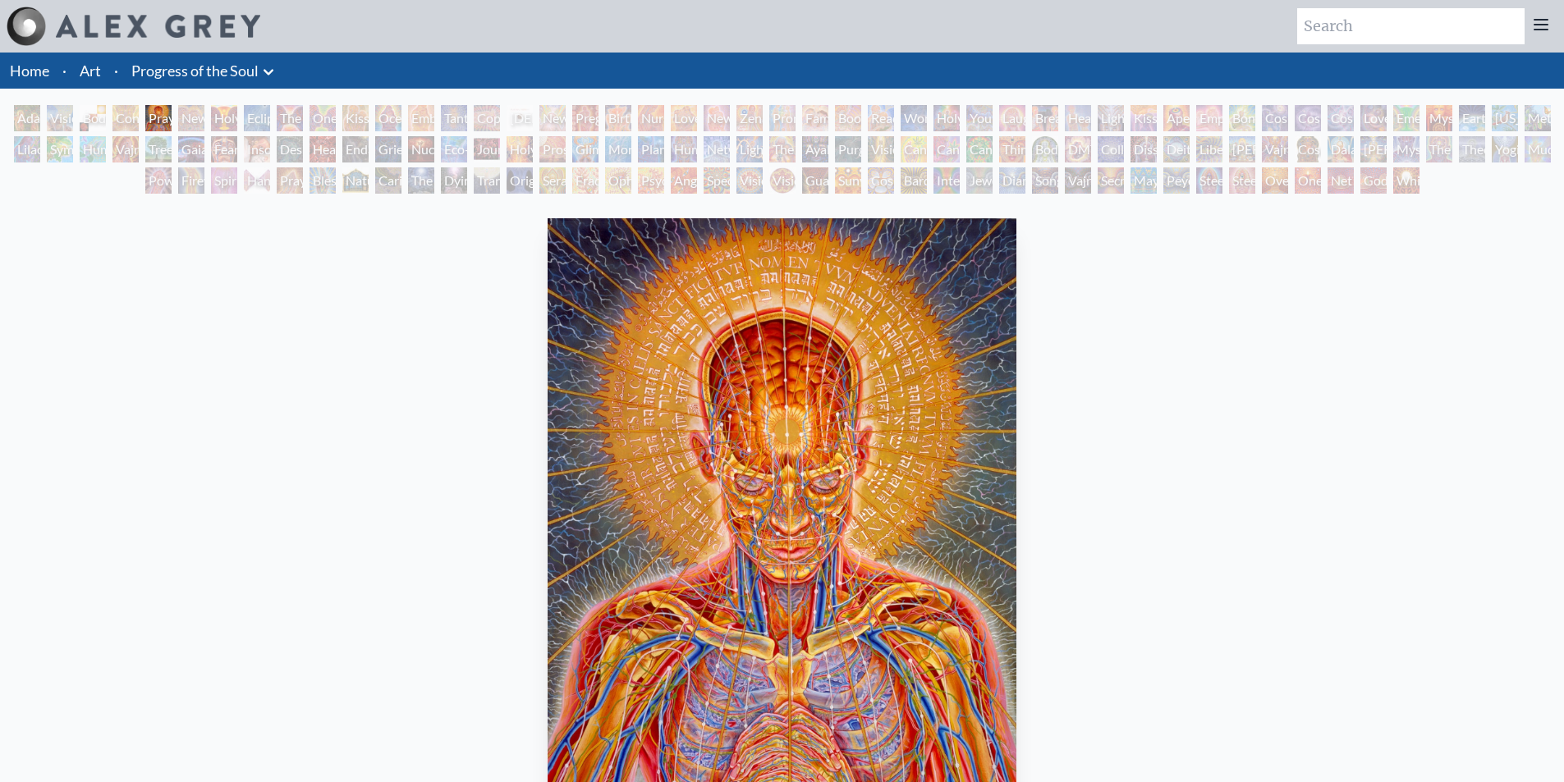
click at [26, 113] on div "Adam & Eve" at bounding box center [27, 118] width 26 height 26
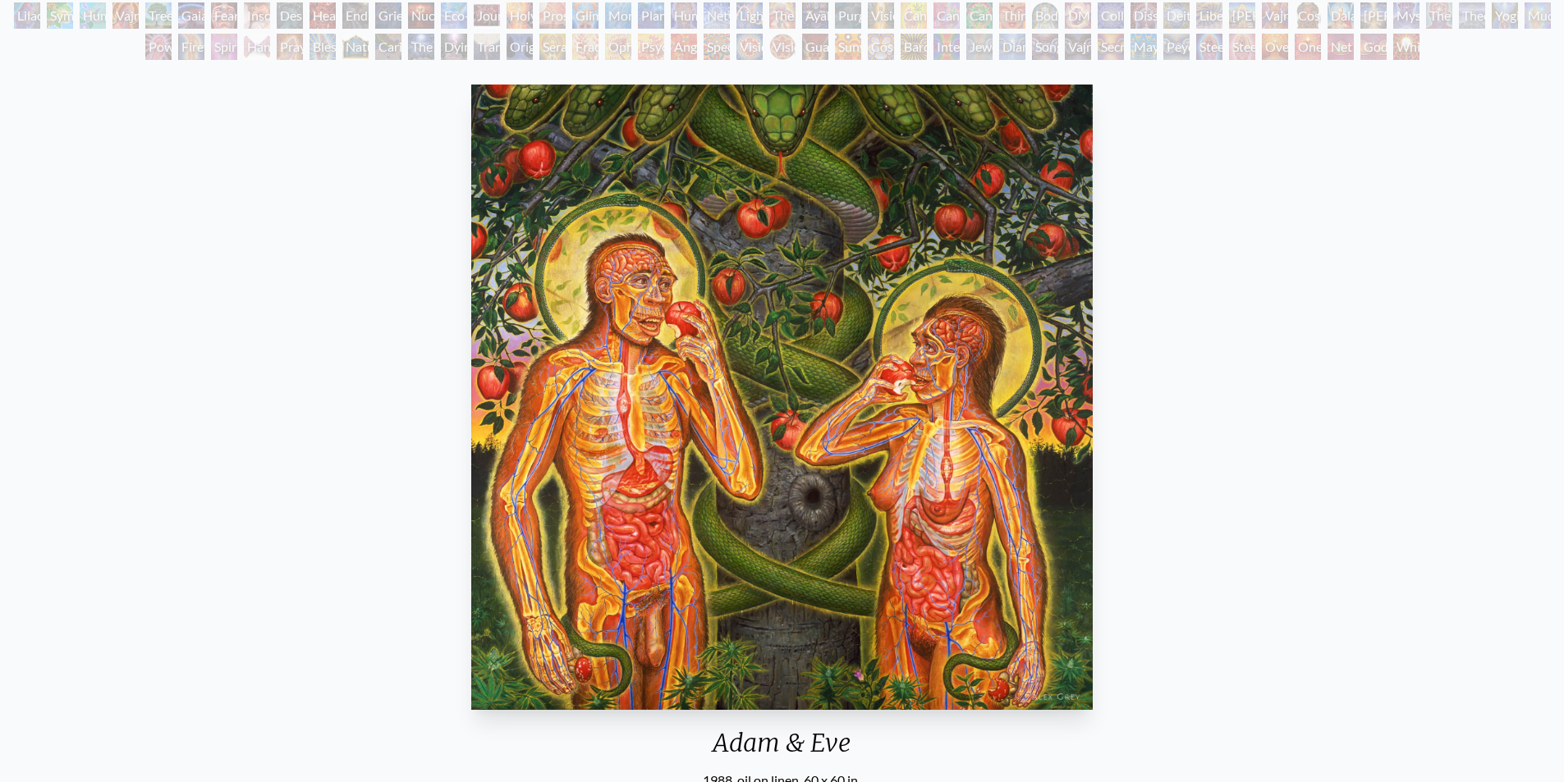
scroll to position [137, 0]
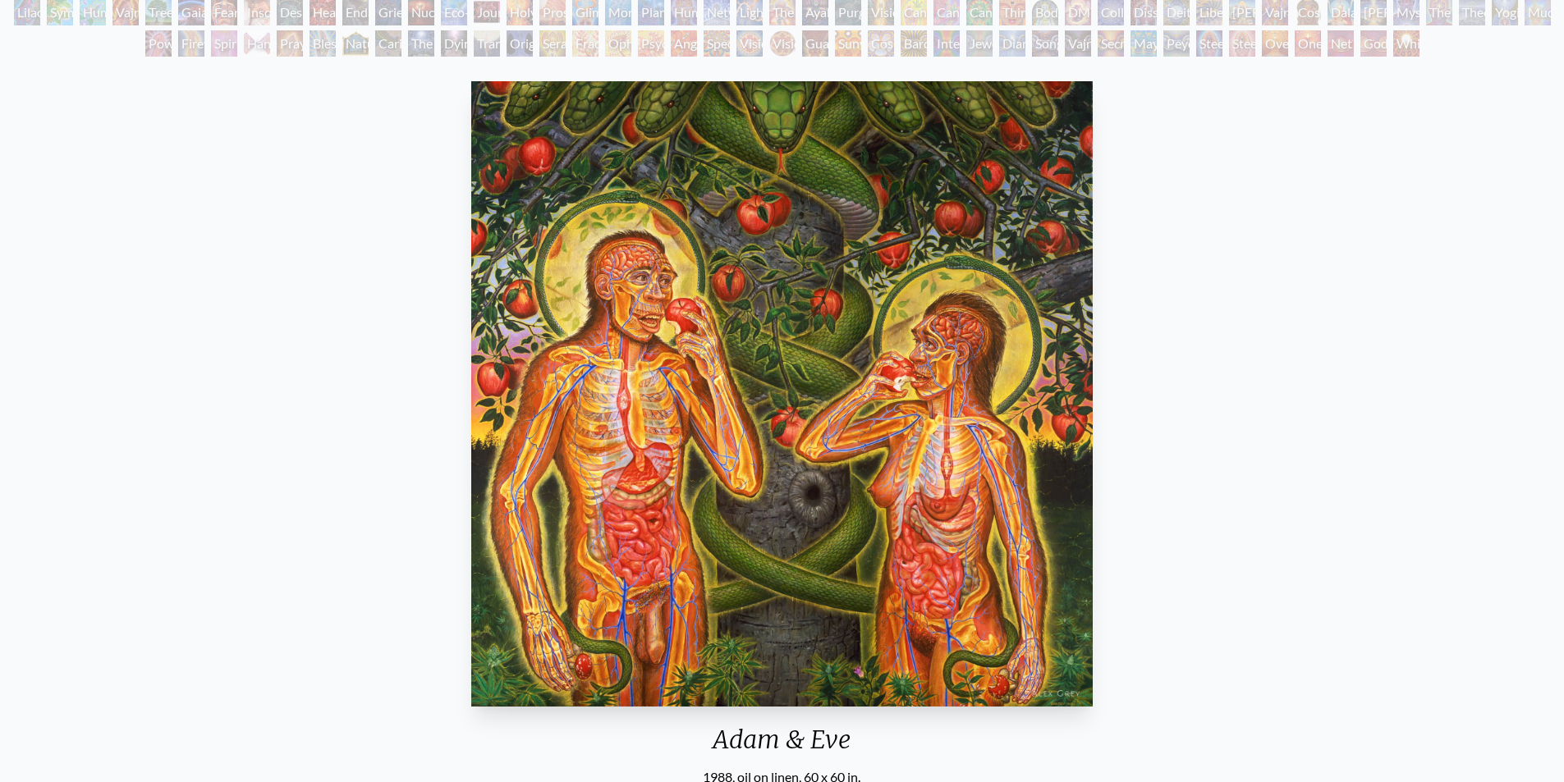
click at [331, 259] on div "[PERSON_NAME] & Eve 1988, oil on linen, 60 x 60 in. Visit the CoSM Shop" at bounding box center [782, 490] width 1538 height 831
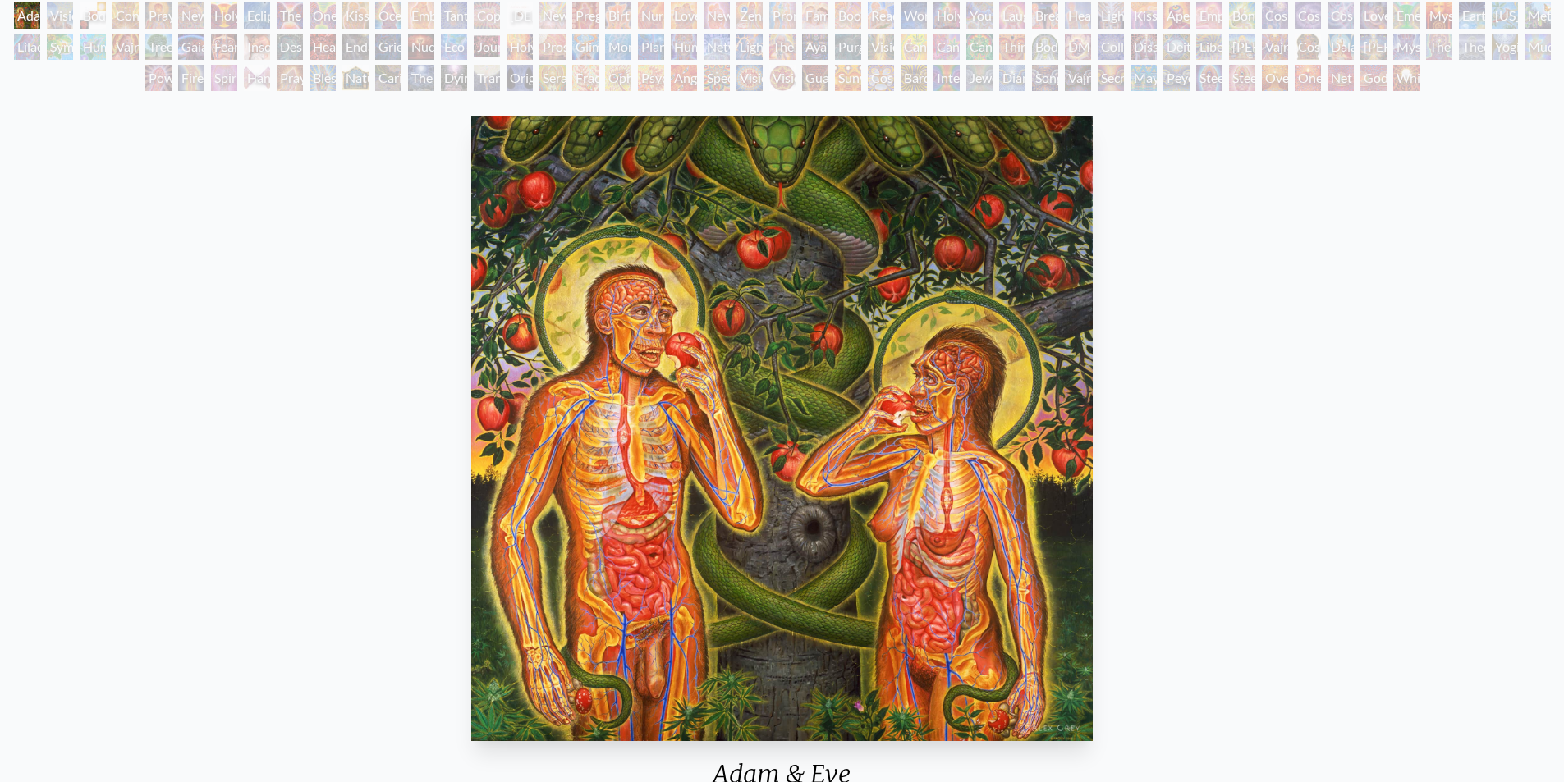
scroll to position [0, 0]
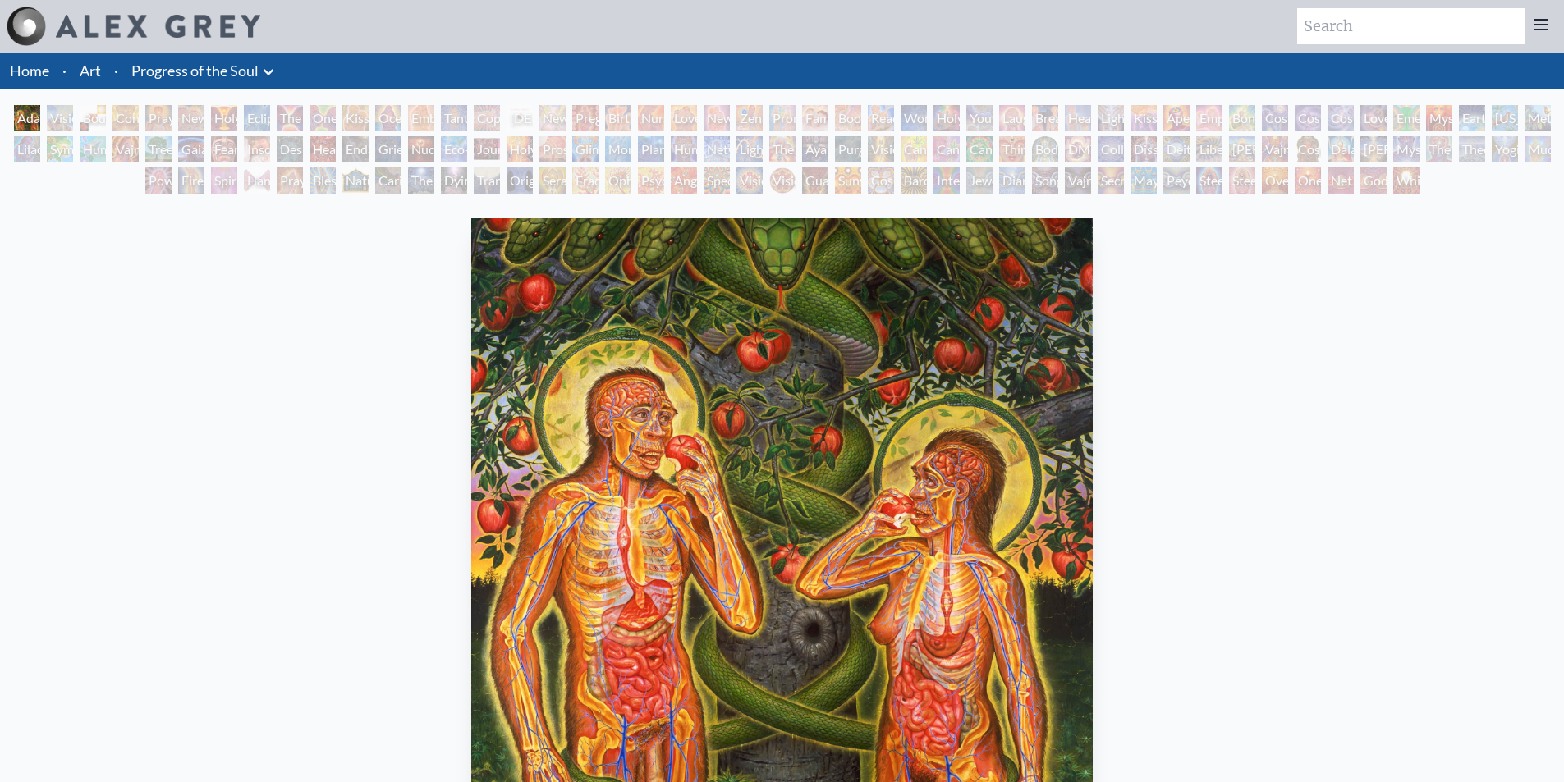
click at [56, 111] on div "Visionary Origin of Language" at bounding box center [60, 118] width 26 height 26
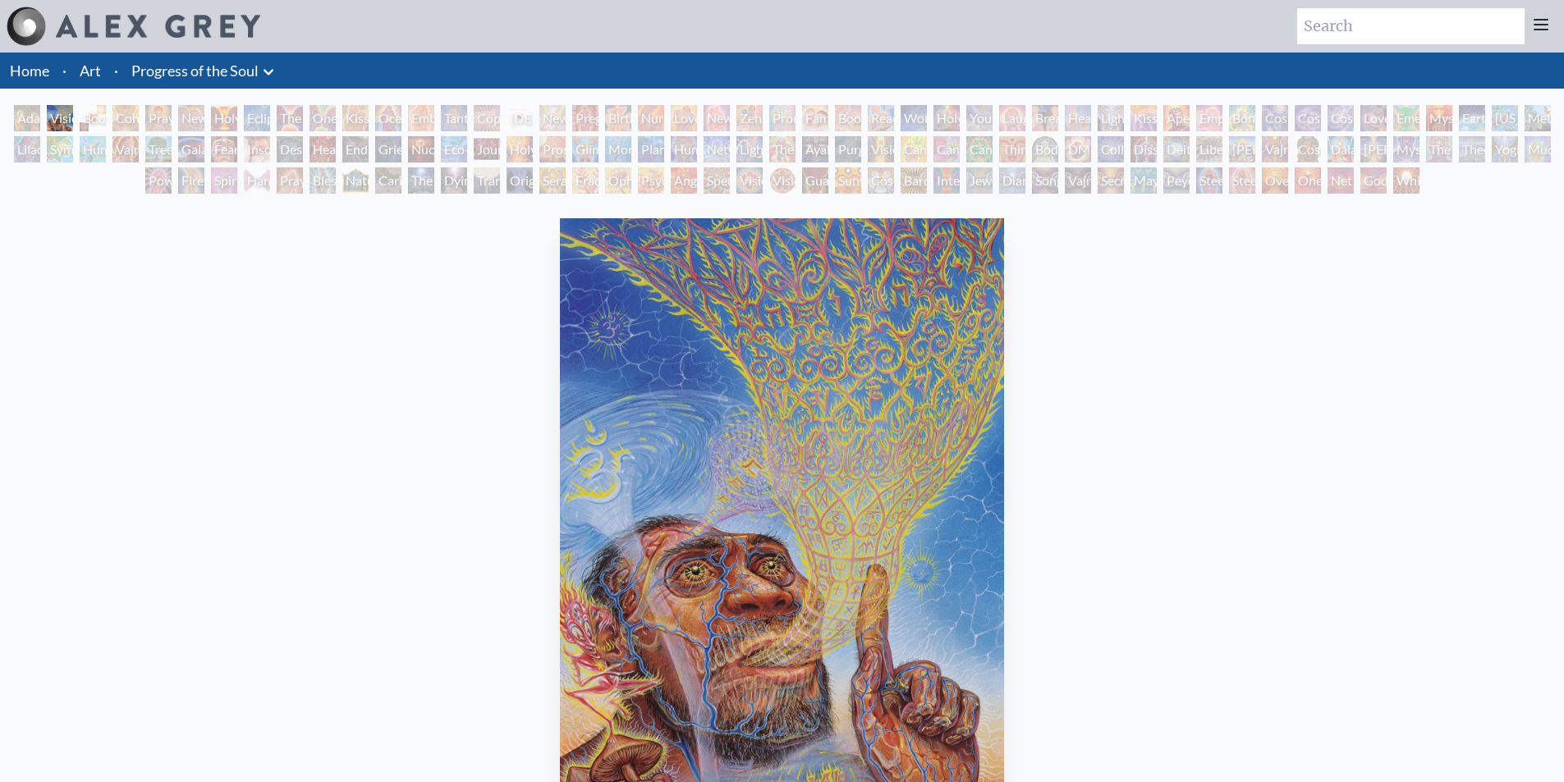
click at [112, 122] on div "Contemplation" at bounding box center [125, 118] width 26 height 26
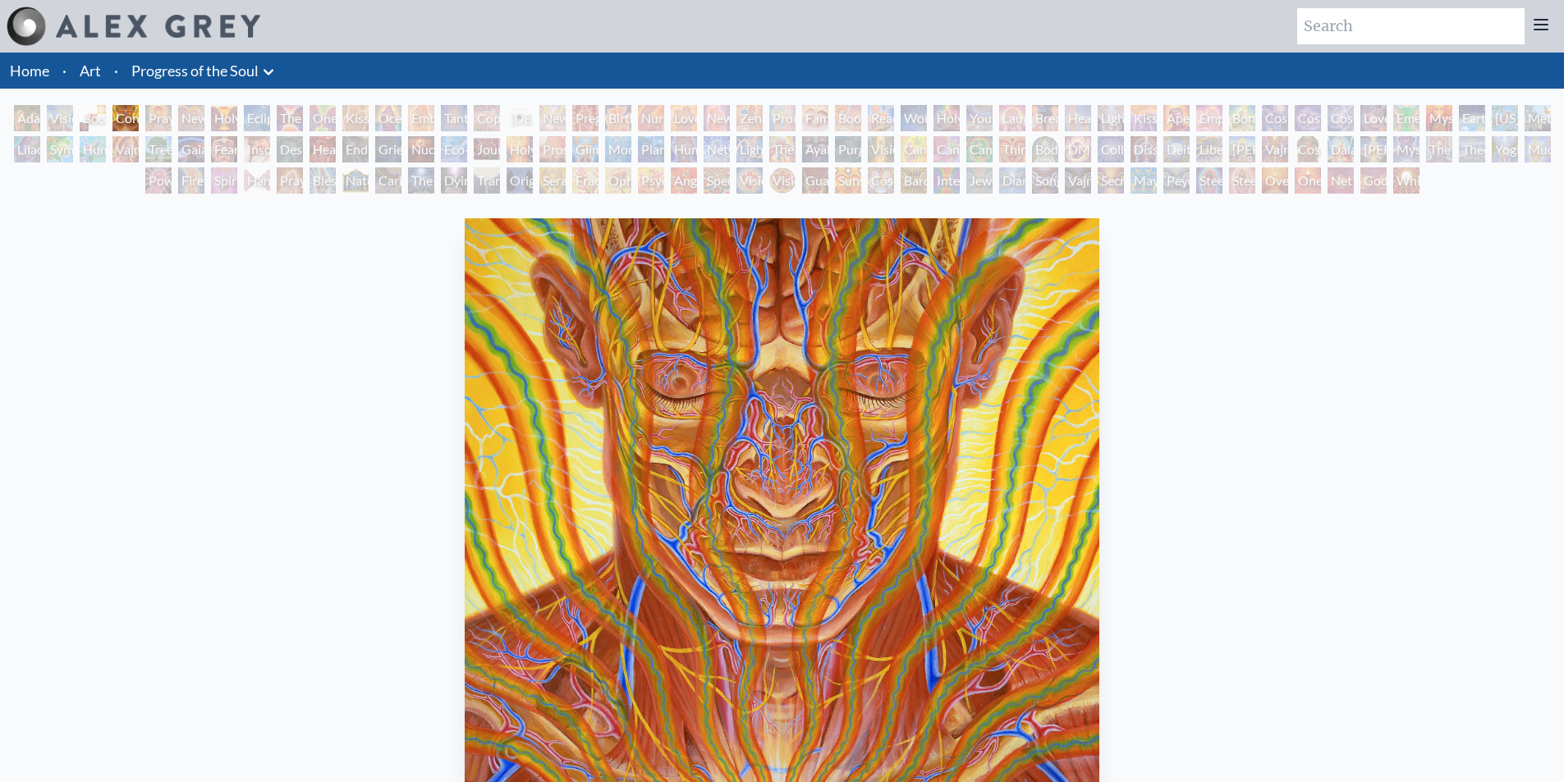
click at [181, 107] on div "New Man New Woman" at bounding box center [191, 118] width 26 height 26
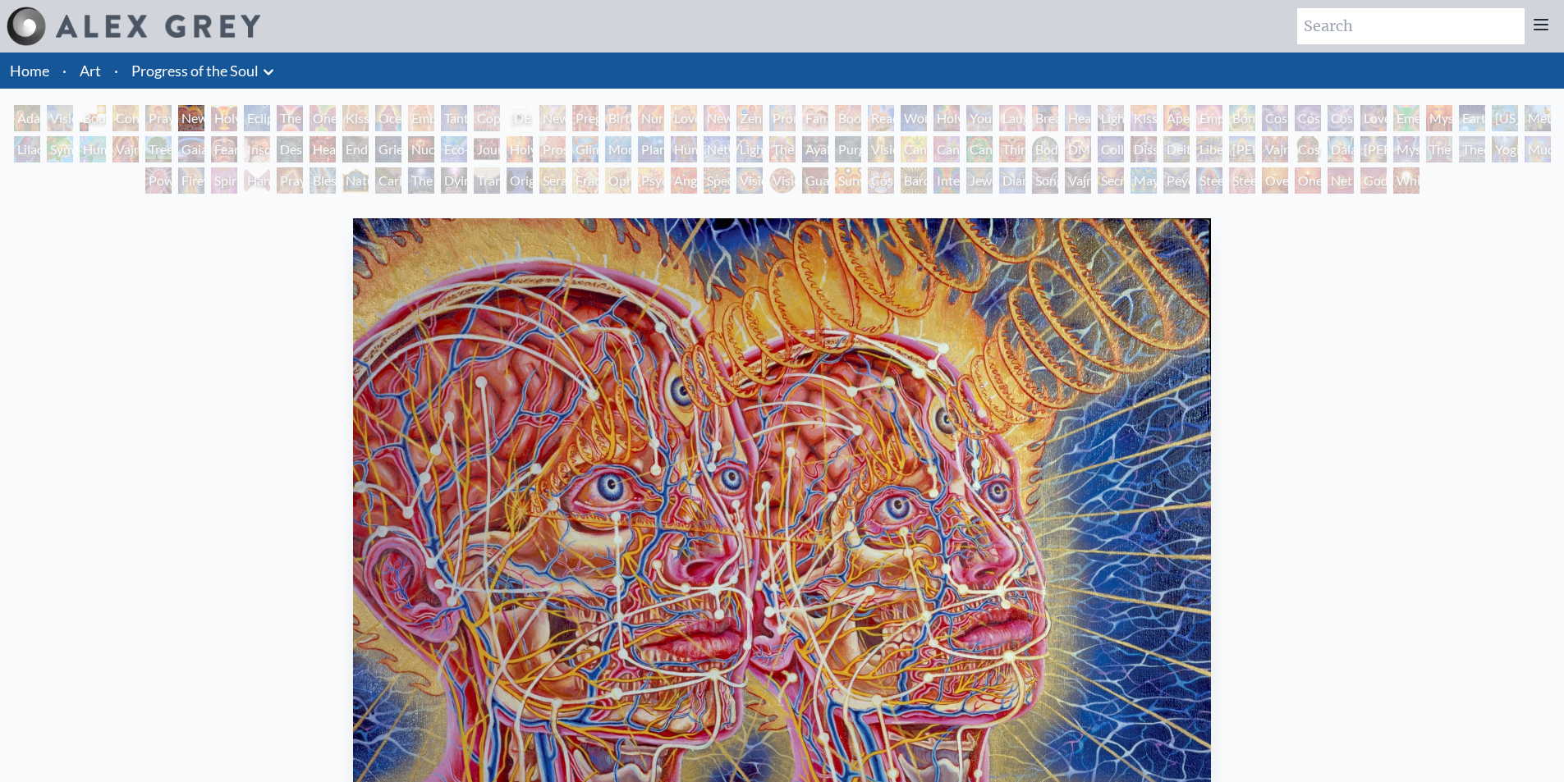
click at [467, 170] on div "[PERSON_NAME] & Eve Visionary Origin of Language Body, Mind, Spirit Contemplati…" at bounding box center [782, 152] width 1564 height 94
click at [454, 154] on div "Eco-Atlas" at bounding box center [454, 149] width 26 height 26
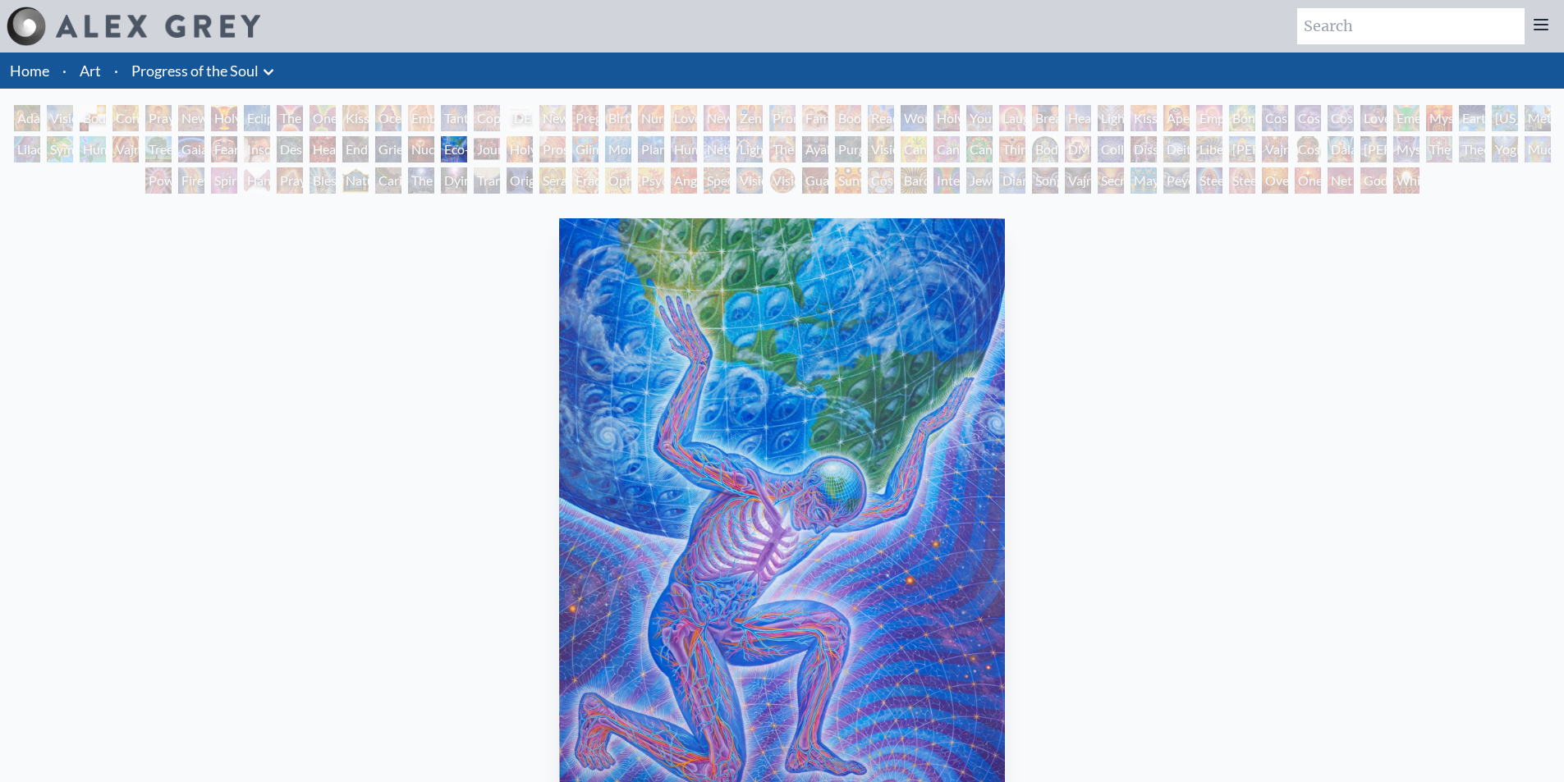
click at [447, 183] on div "Dying" at bounding box center [454, 180] width 26 height 26
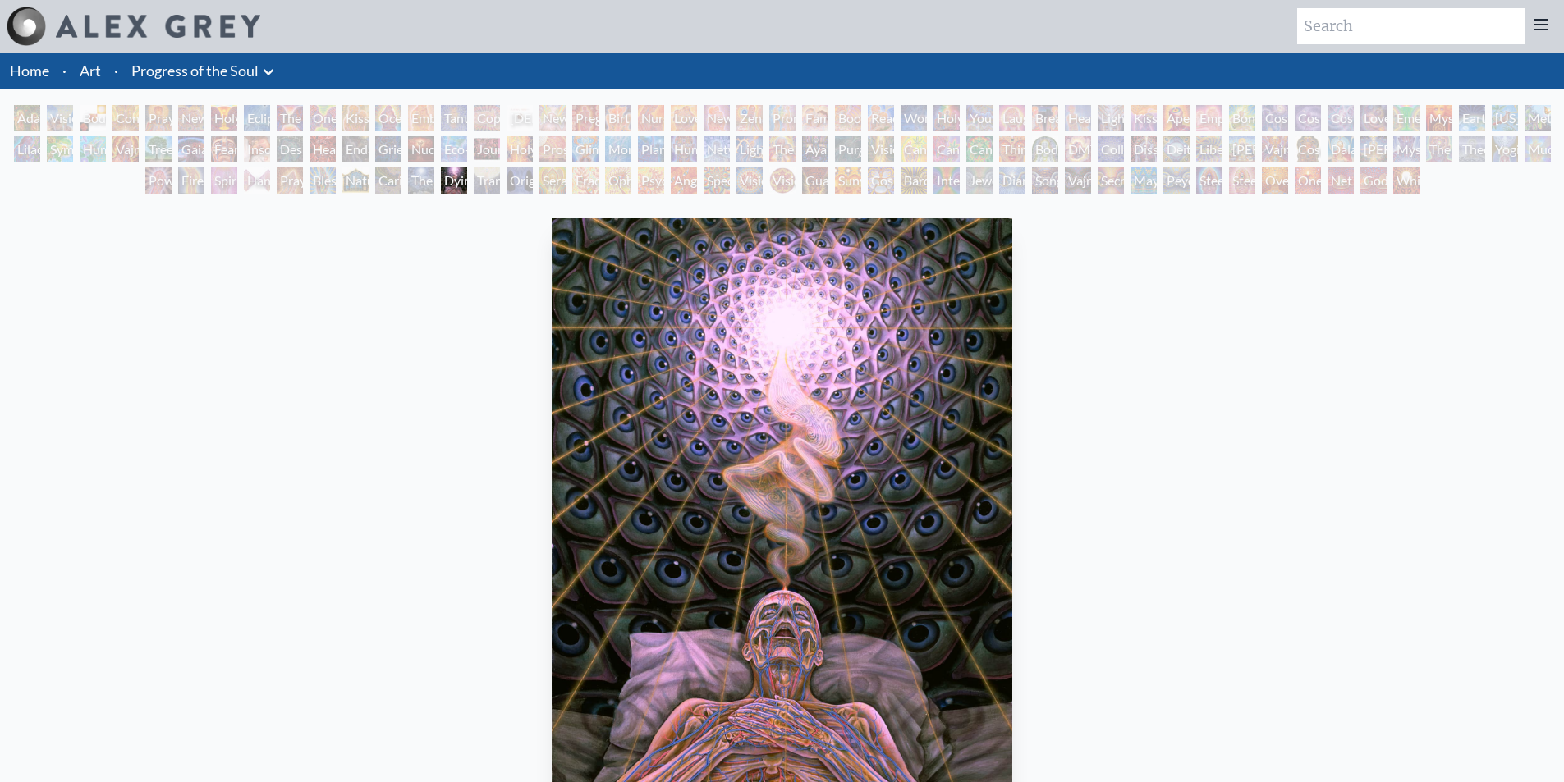
click at [500, 184] on div "Transfiguration" at bounding box center [487, 180] width 26 height 26
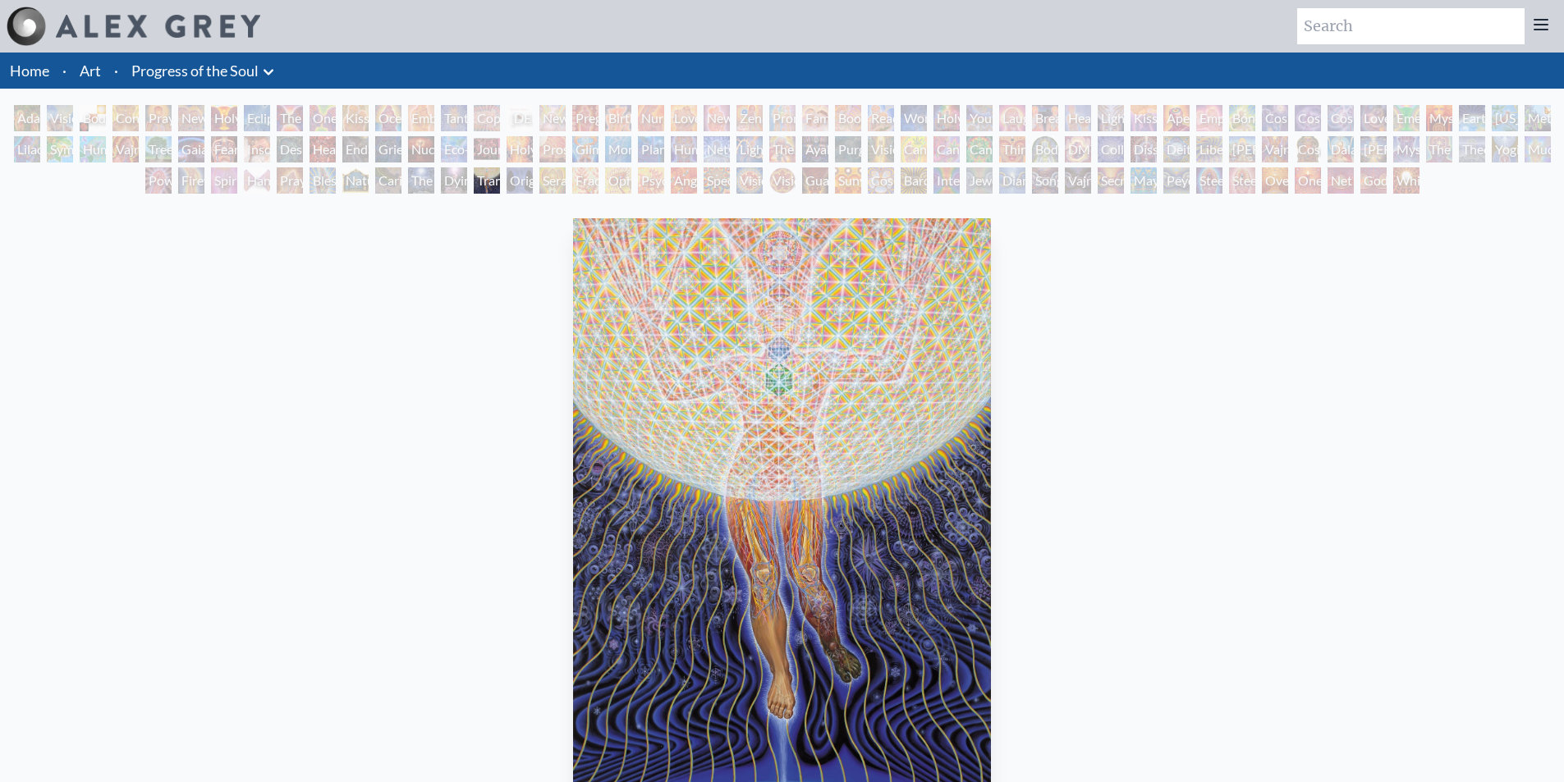
click at [566, 181] on div "Seraphic Transport Docking on the Third Eye" at bounding box center [552, 180] width 26 height 26
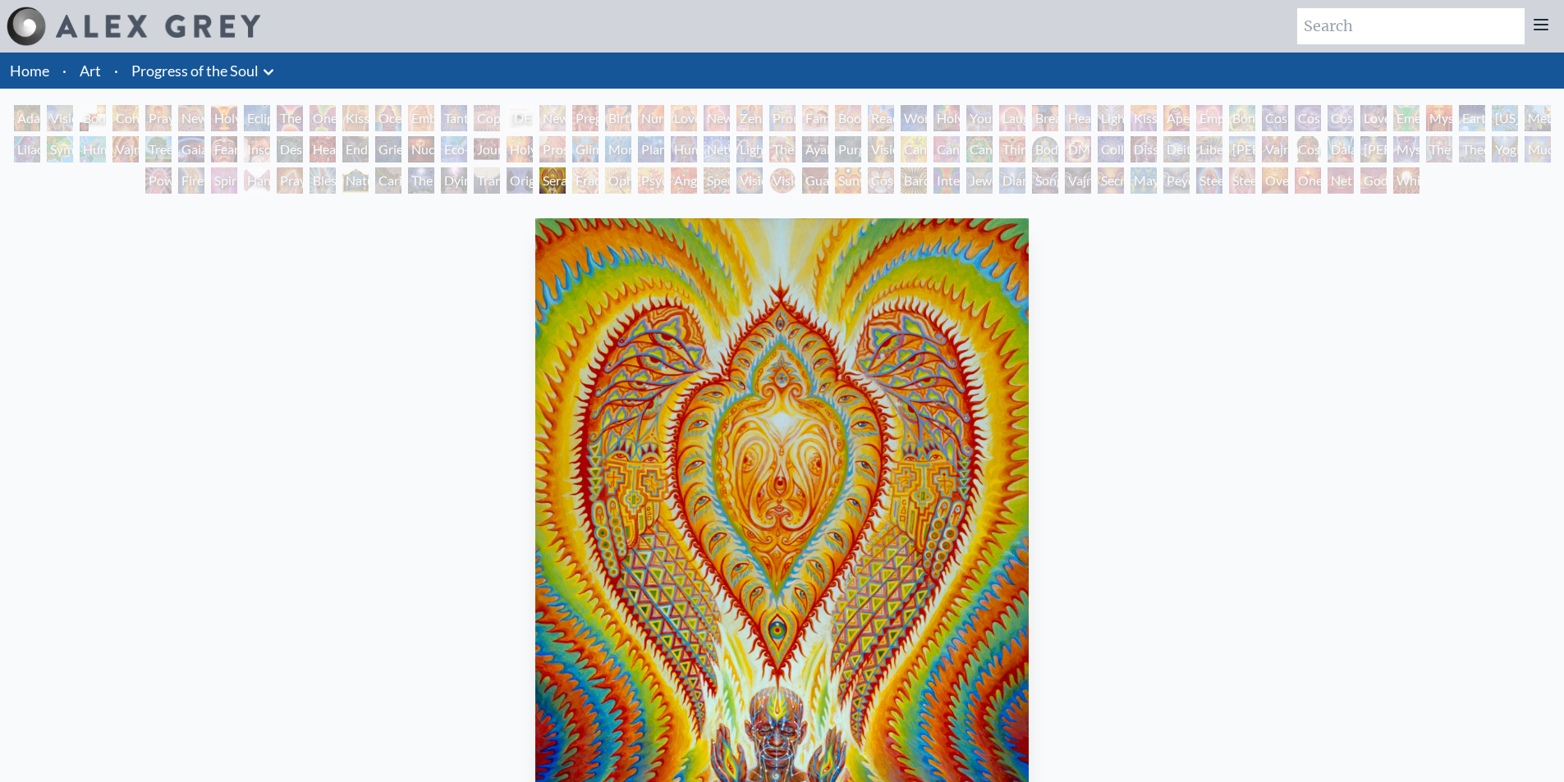
click at [665, 189] on div "[PERSON_NAME] & Eve Visionary Origin of Language Body, Mind, Spirit Contemplati…" at bounding box center [782, 152] width 1564 height 94
click at [668, 186] on div "[PERSON_NAME] & Eve Visionary Origin of Language Body, Mind, Spirit Contemplati…" at bounding box center [782, 152] width 1564 height 94
click at [673, 186] on div "Angel Skin" at bounding box center [684, 180] width 26 height 26
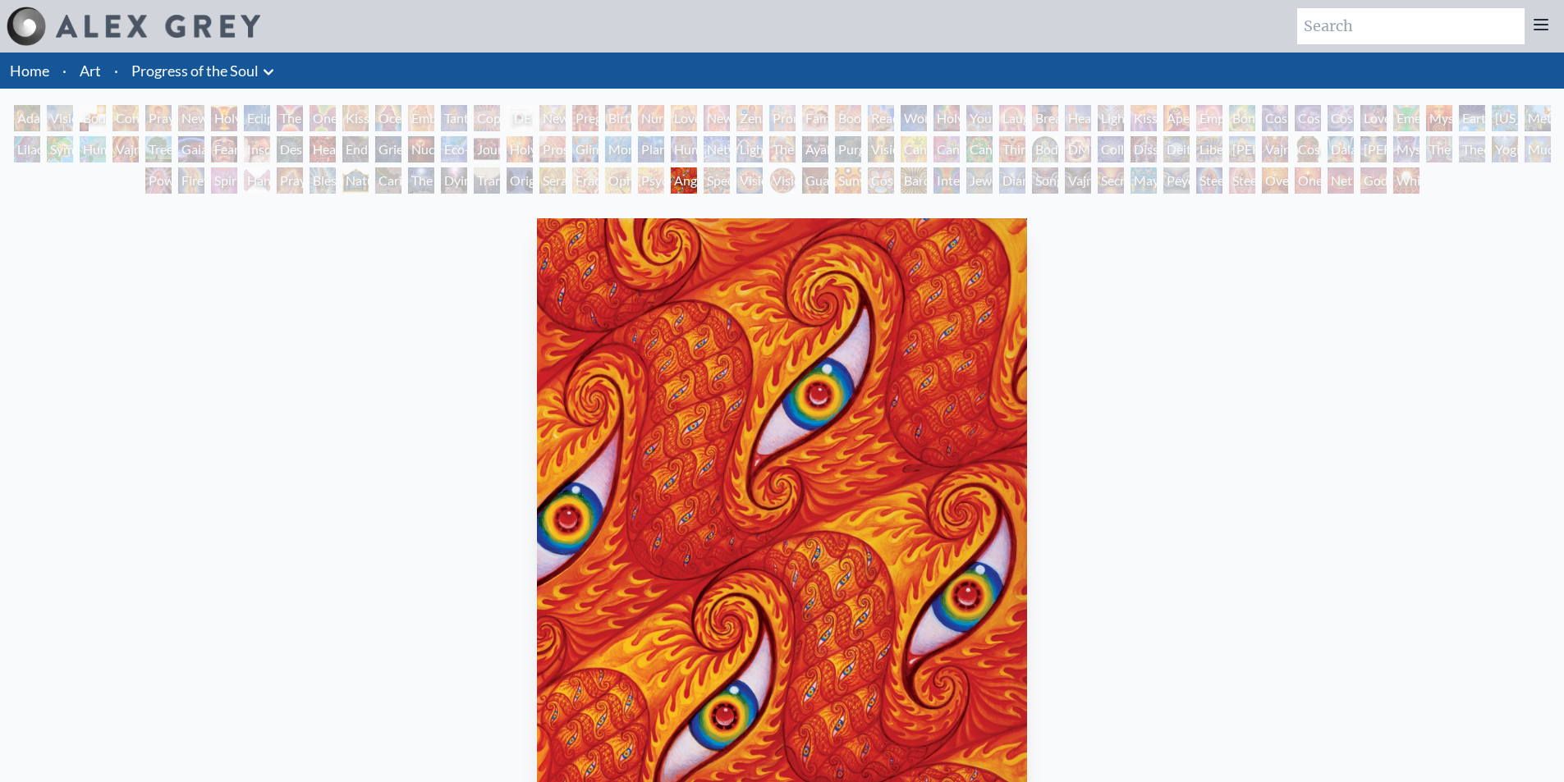
click at [730, 190] on div "Spectral Lotus" at bounding box center [717, 180] width 26 height 26
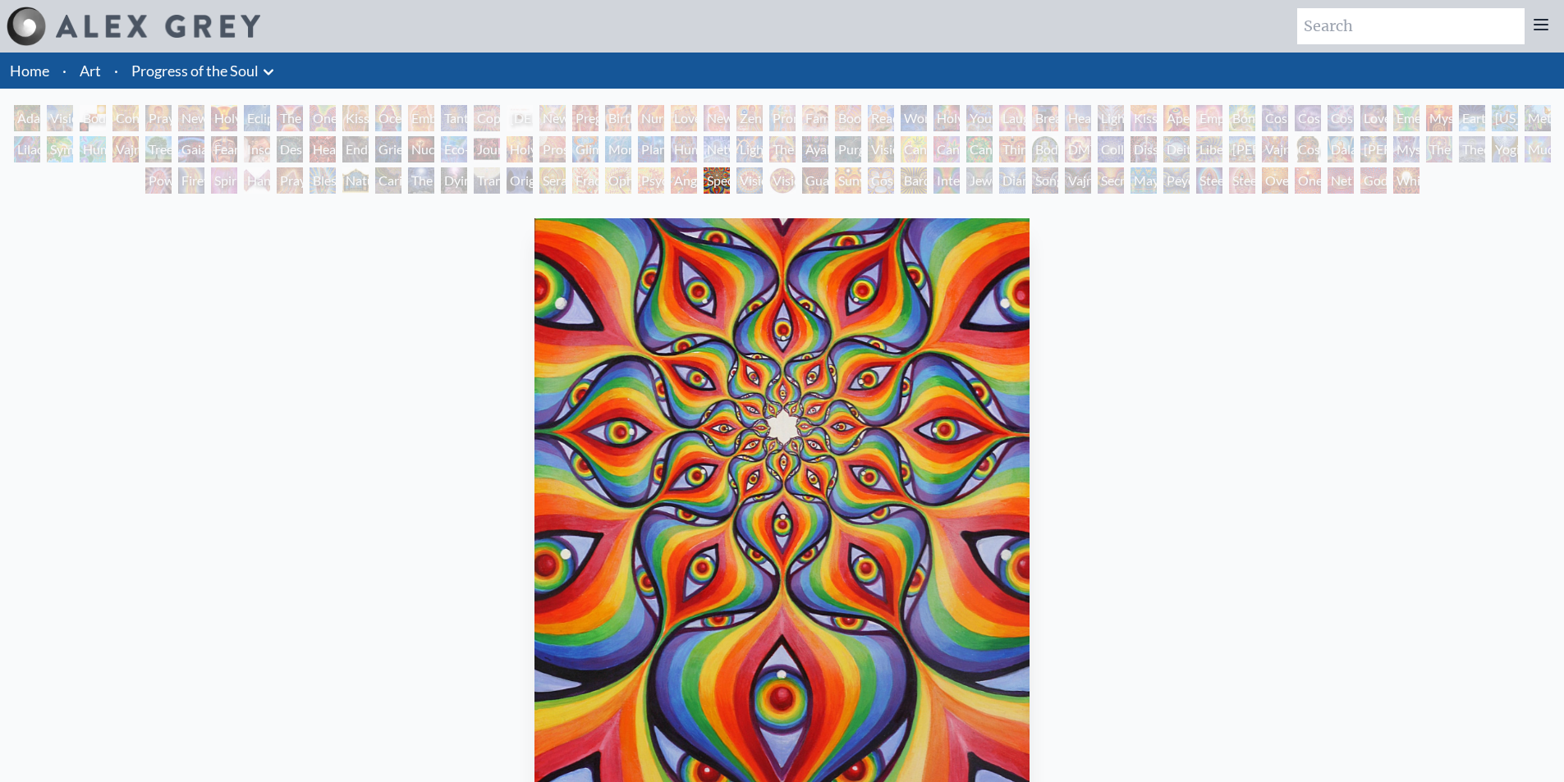
click at [805, 191] on div "Guardian of Infinite Vision" at bounding box center [815, 180] width 26 height 26
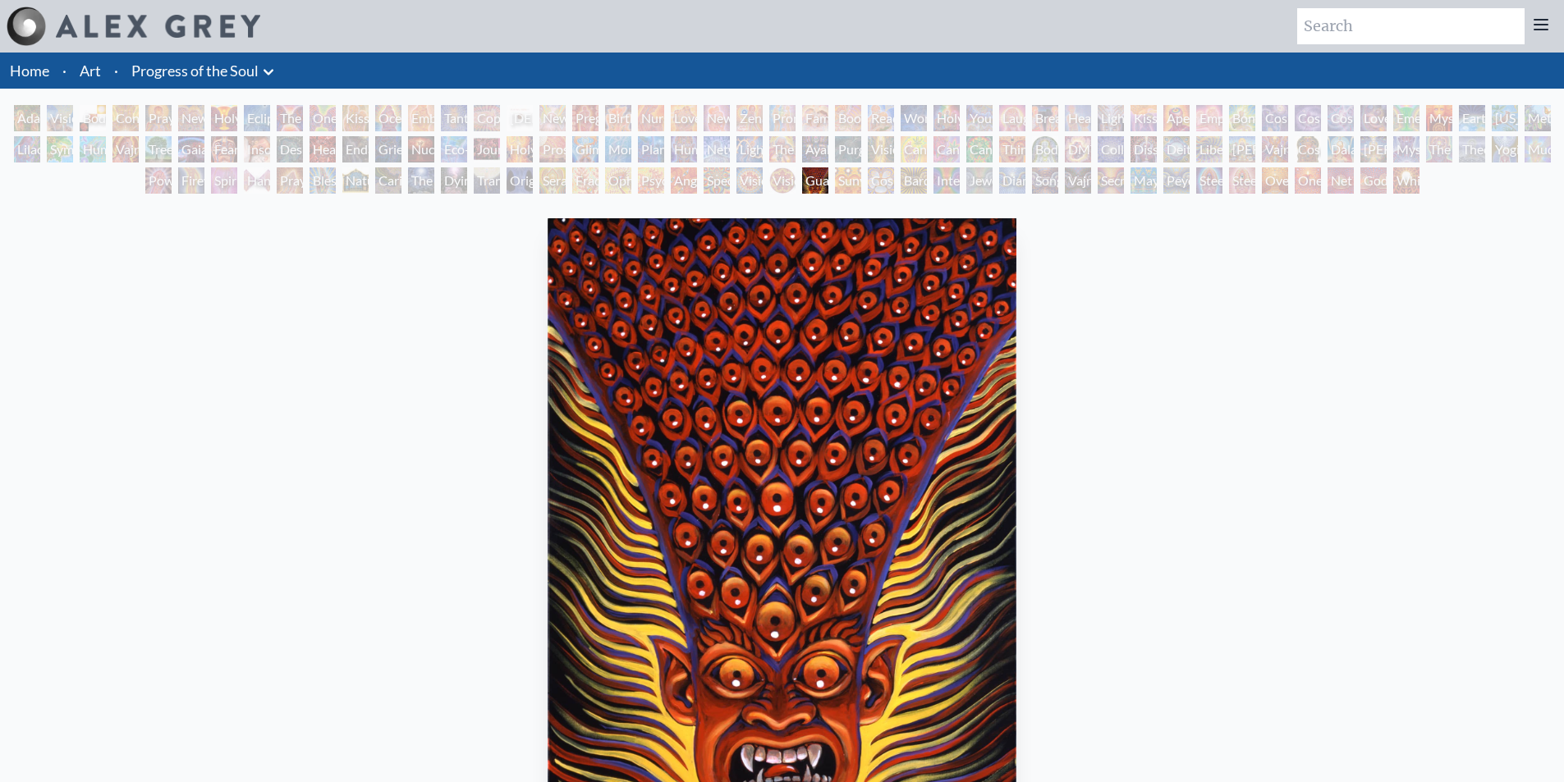
click at [873, 195] on div "[PERSON_NAME] & Eve Visionary Origin of Language Body, Mind, Spirit Contemplati…" at bounding box center [782, 152] width 1564 height 94
click at [902, 198] on div "[PERSON_NAME] & Eve Visionary Origin of Language Body, Mind, Spirit Contemplati…" at bounding box center [782, 152] width 1564 height 94
click at [910, 187] on div "Bardo Being" at bounding box center [914, 180] width 26 height 26
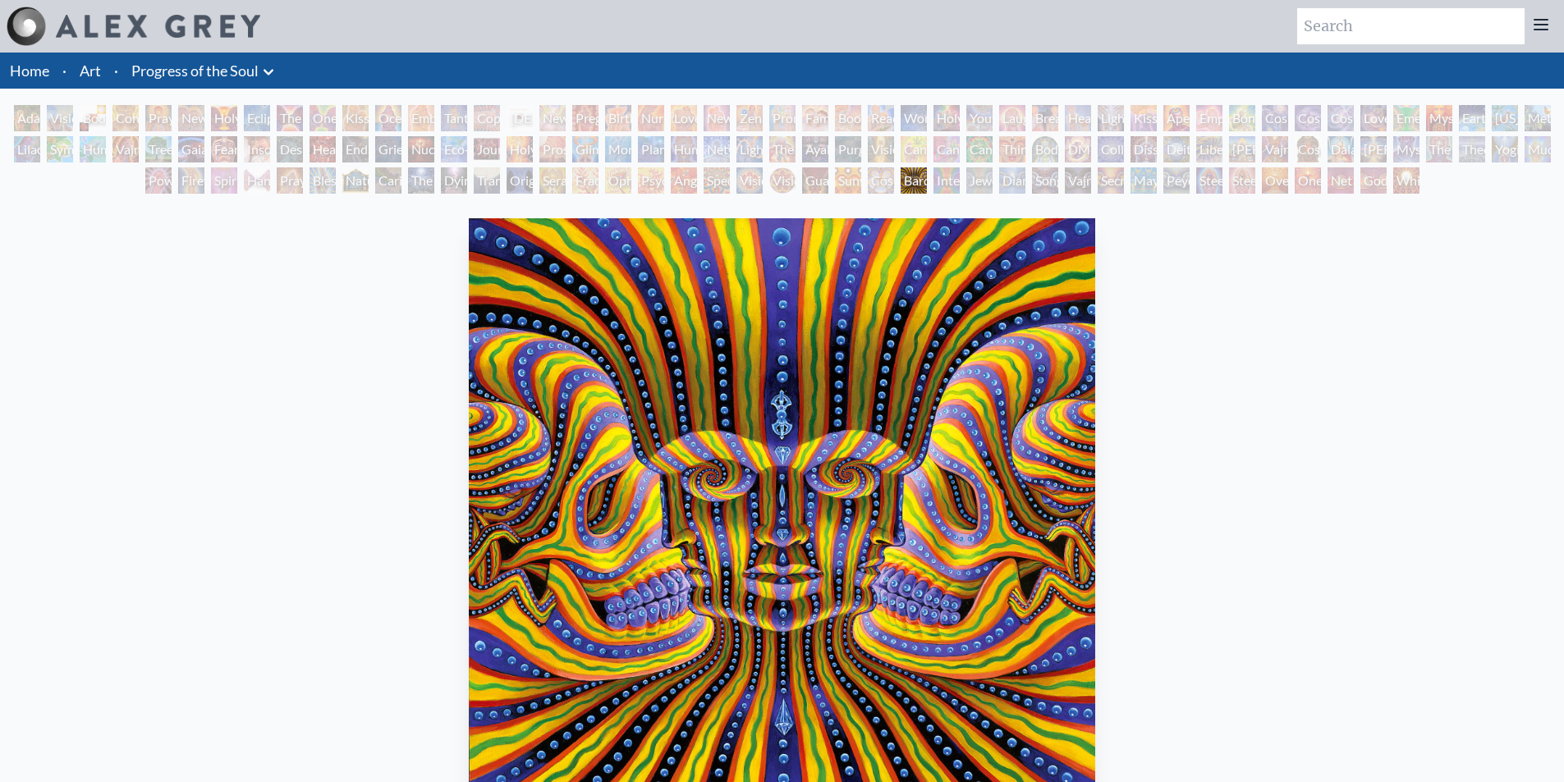
click at [887, 181] on div "Cosmic Elf" at bounding box center [881, 180] width 26 height 26
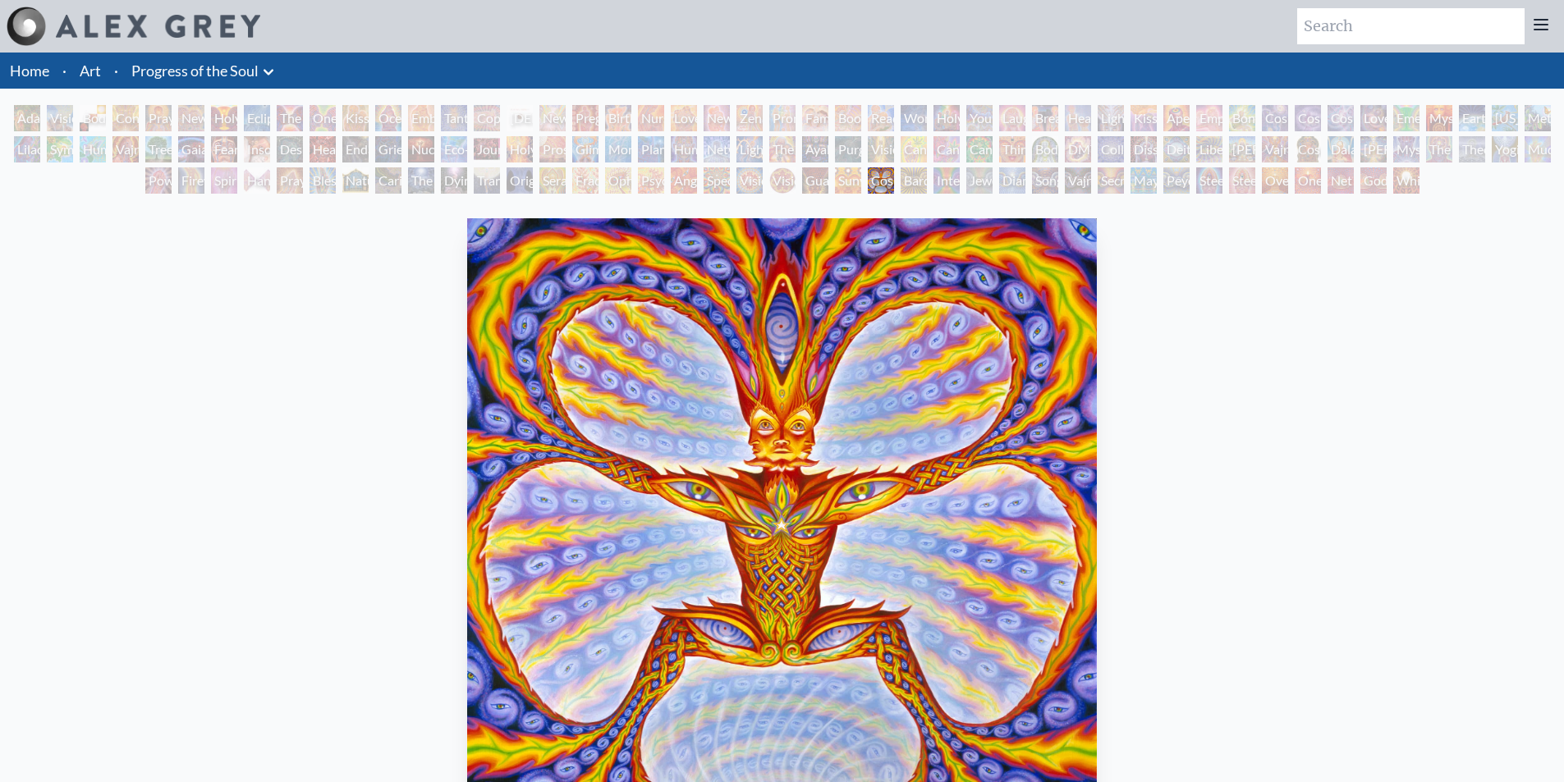
click at [1058, 171] on div "Song of Vajra Being" at bounding box center [1045, 180] width 26 height 26
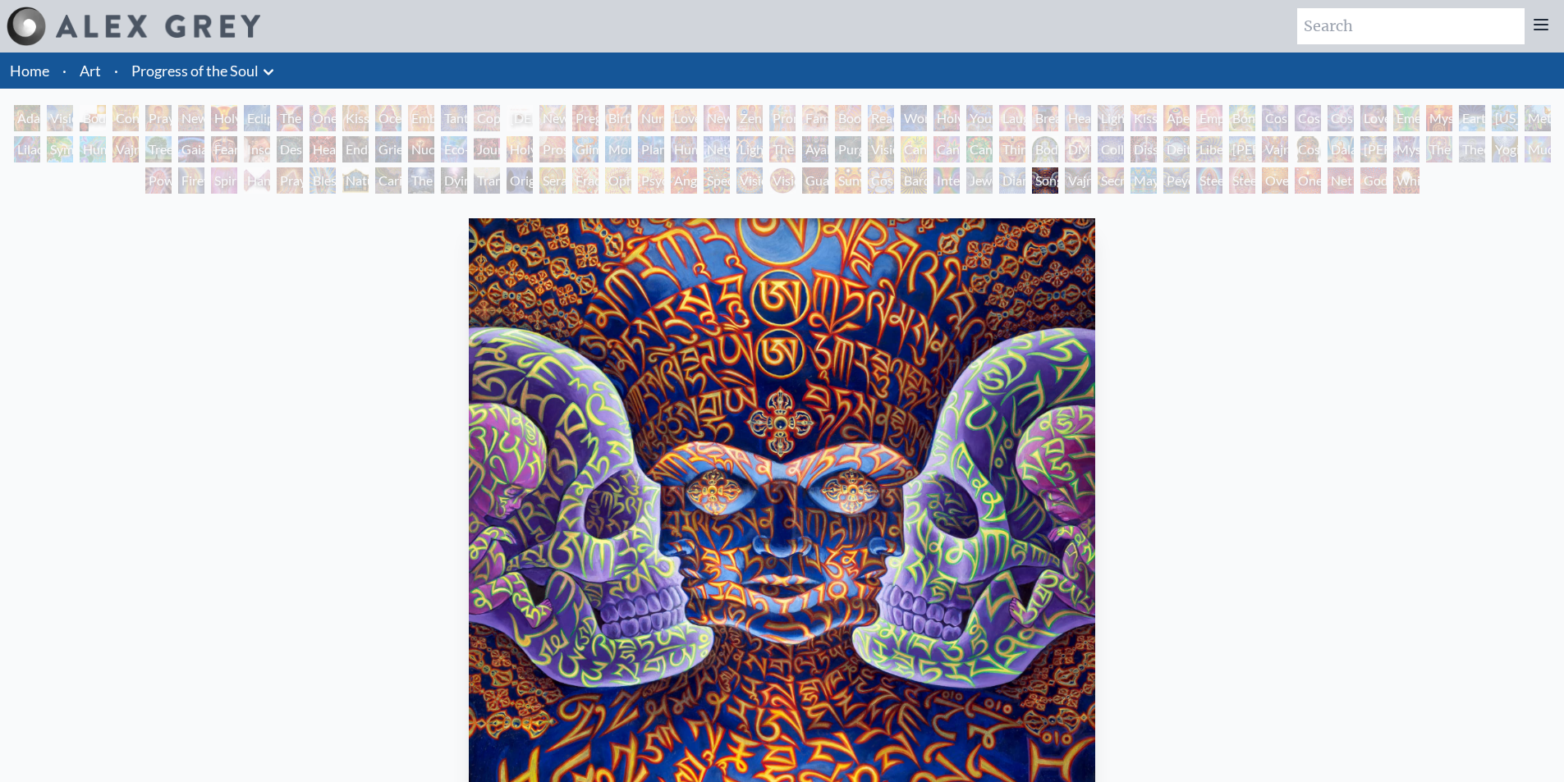
click at [1124, 171] on div "Secret Writing Being" at bounding box center [1111, 180] width 26 height 26
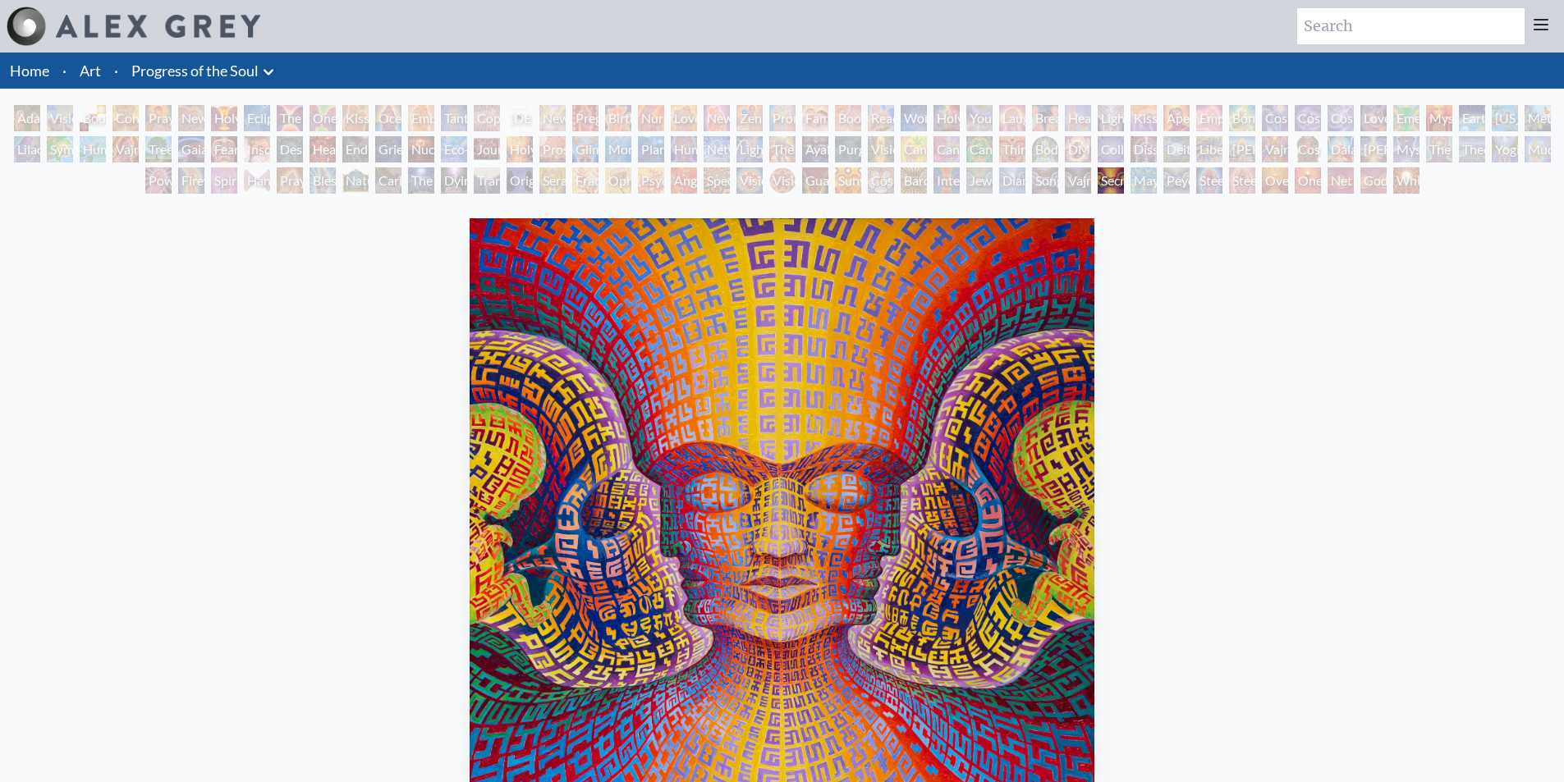
click at [1223, 182] on div "Steeplehead 1" at bounding box center [1209, 180] width 26 height 26
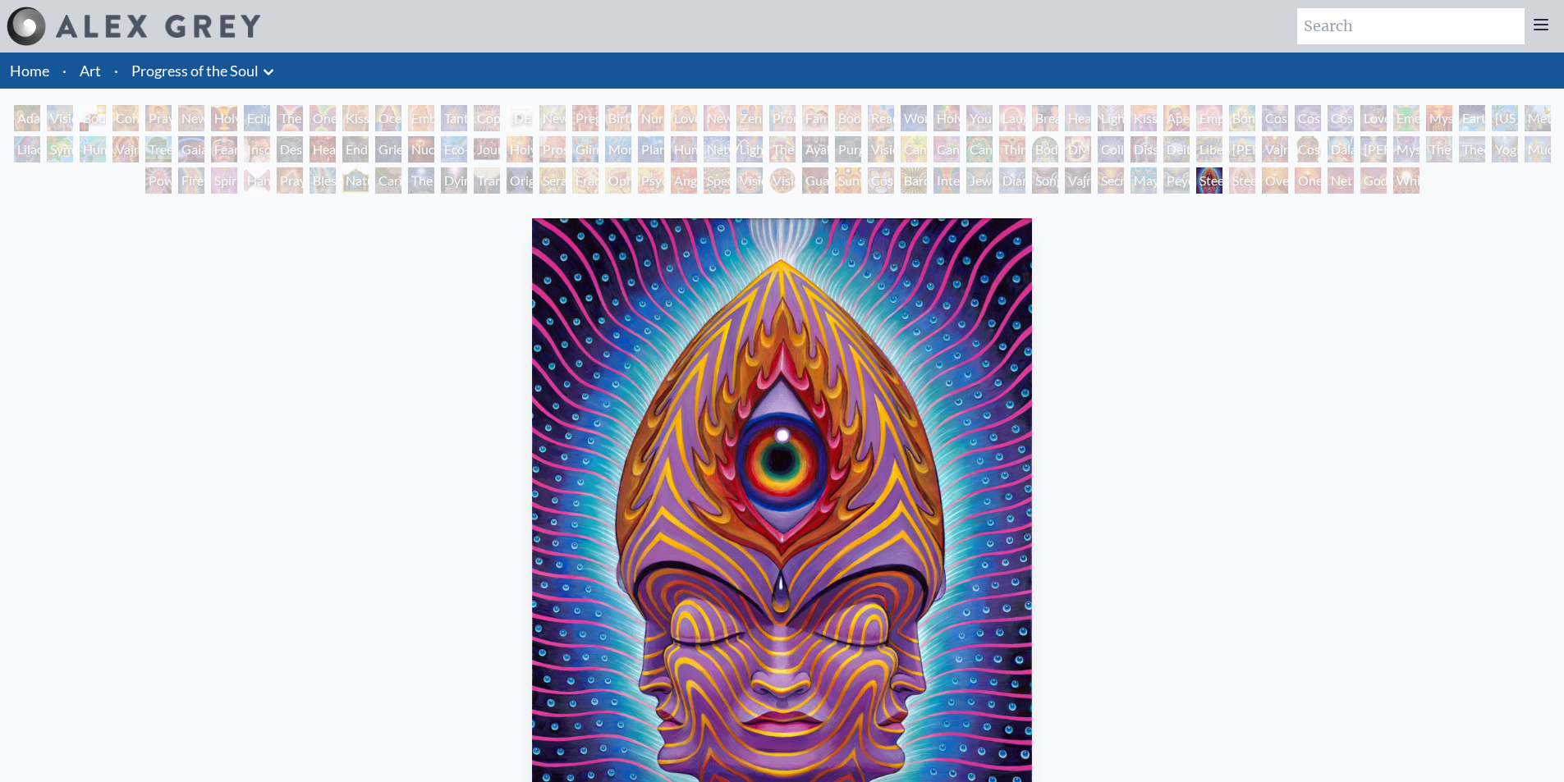
click at [1229, 183] on div "Steeplehead 2" at bounding box center [1242, 180] width 26 height 26
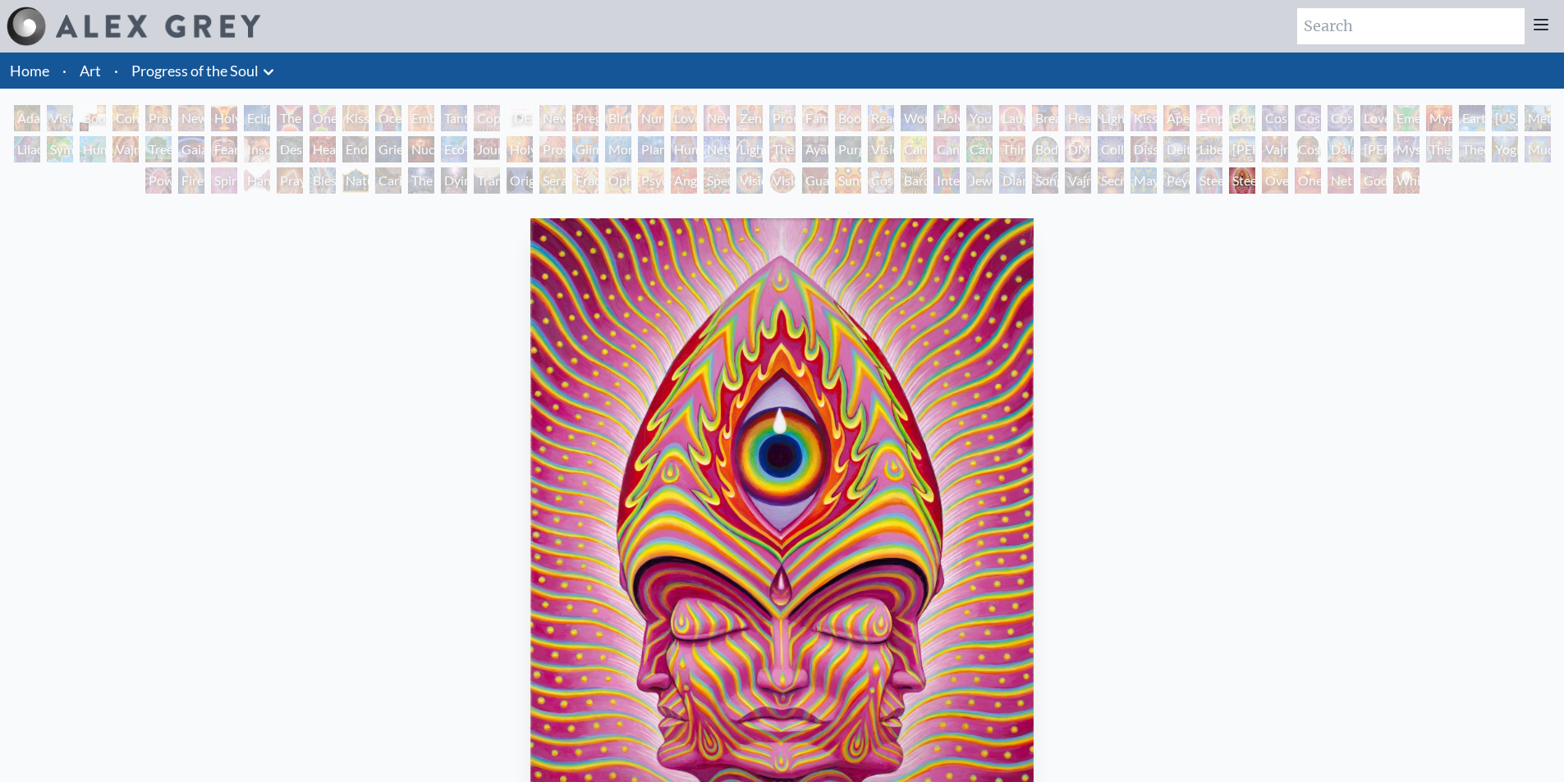
click at [1301, 179] on div "One" at bounding box center [1308, 180] width 26 height 26
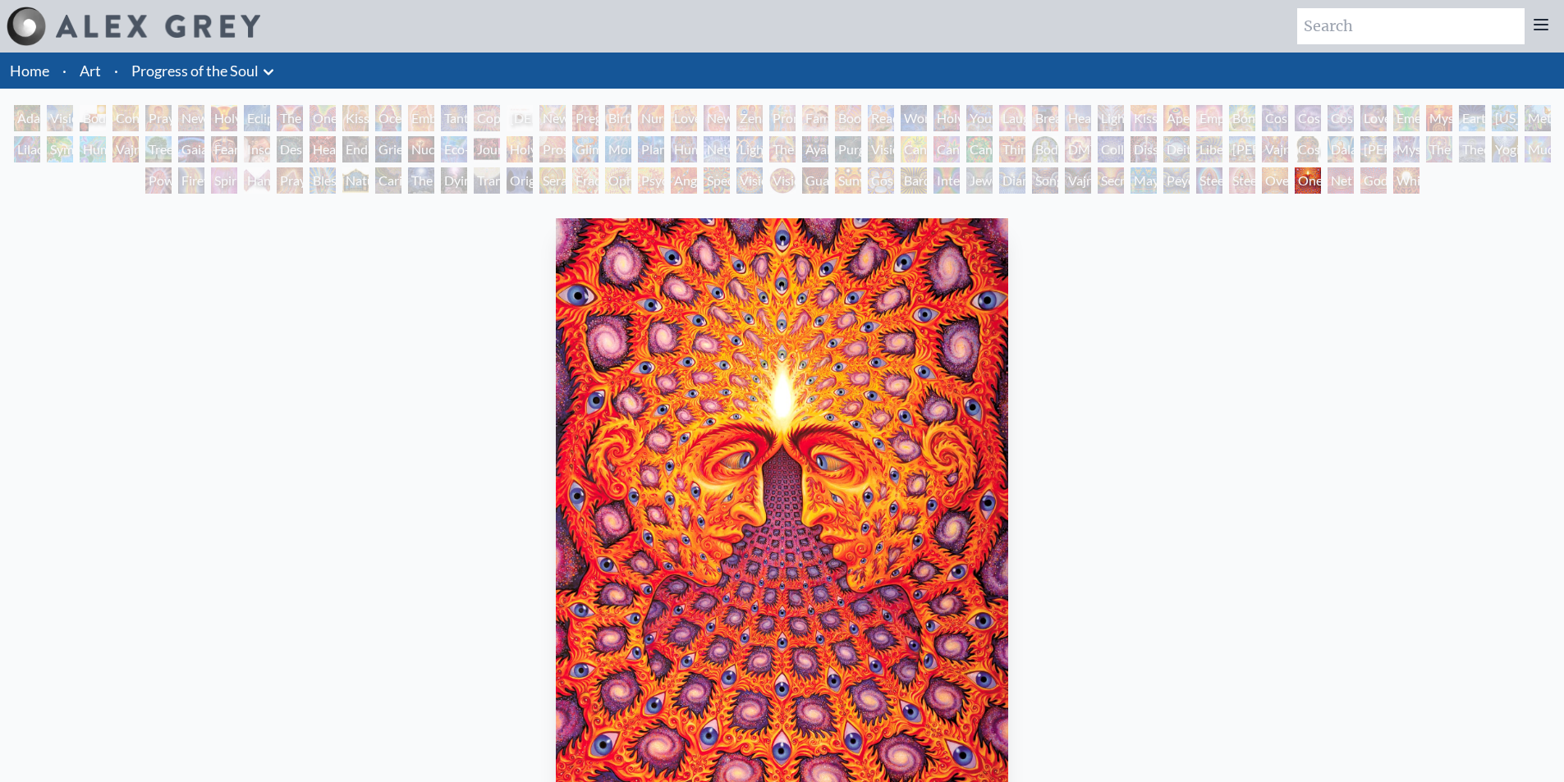
click at [1354, 172] on div "Net of Being" at bounding box center [1341, 180] width 26 height 26
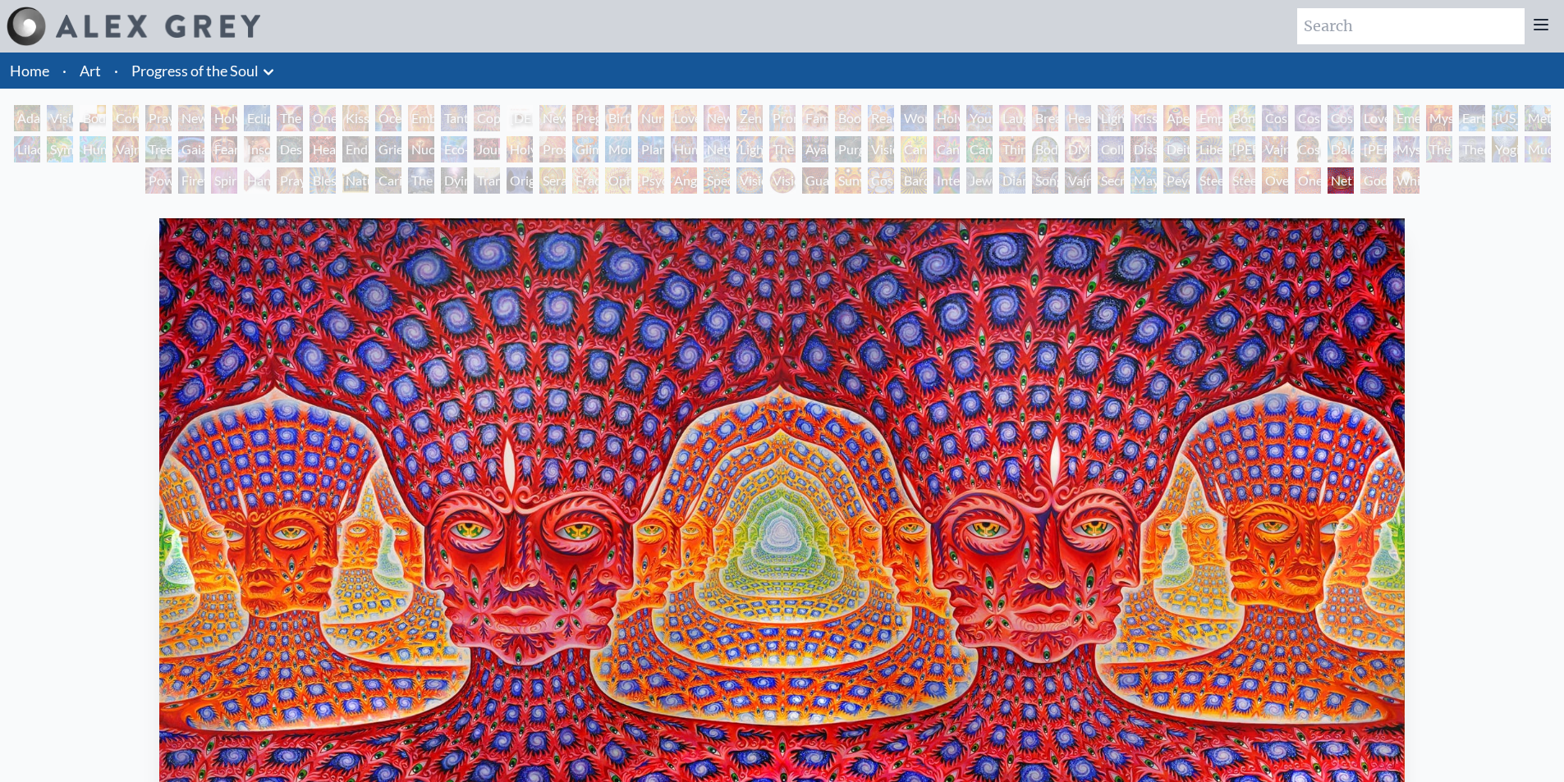
click at [1532, 145] on div "[PERSON_NAME] & Eve Visionary Origin of Language Body, Mind, Spirit Contemplati…" at bounding box center [782, 152] width 1564 height 94
click at [1507, 125] on div "[US_STATE] Song" at bounding box center [1505, 118] width 26 height 26
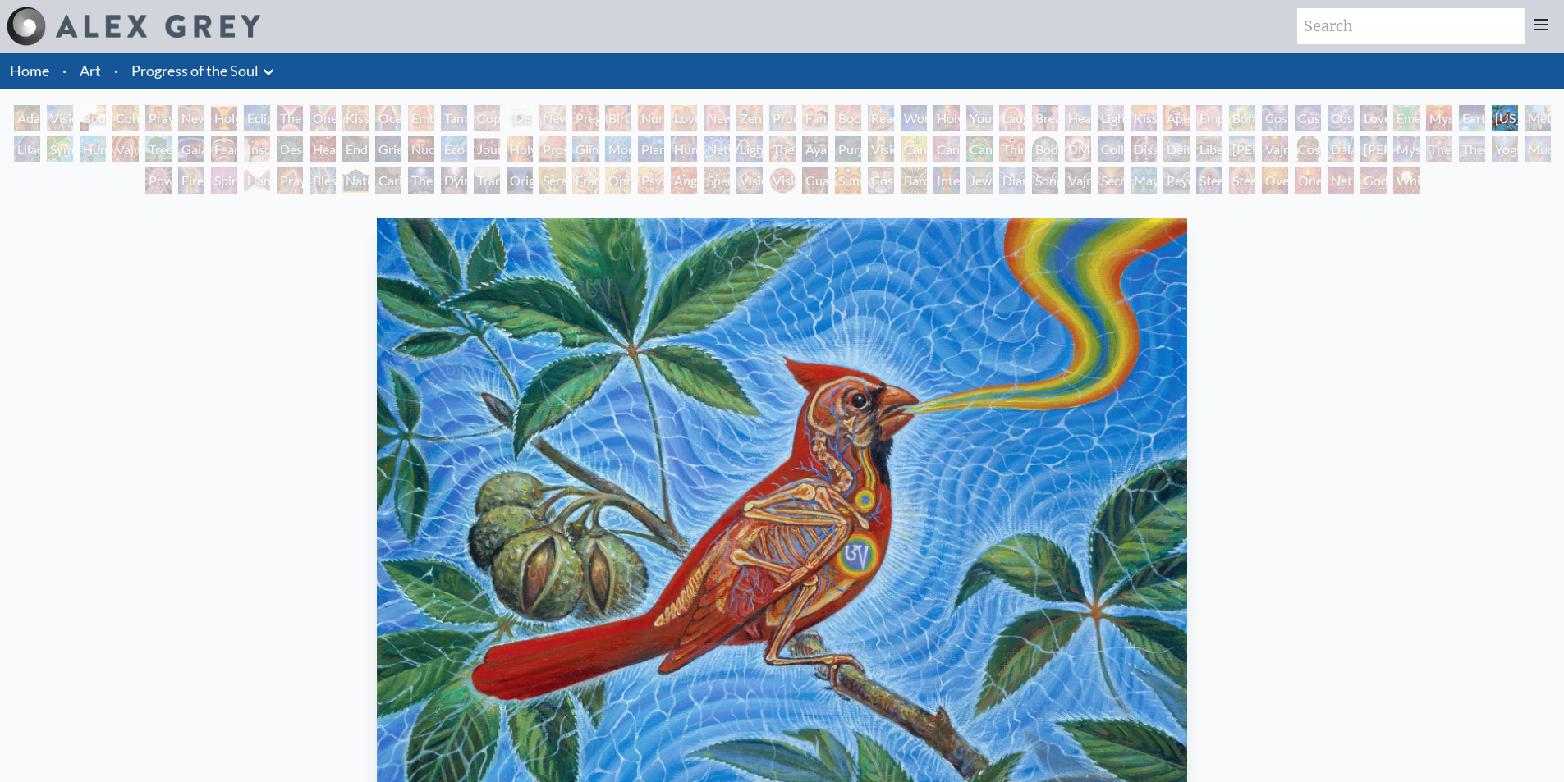
click at [1354, 111] on div "Cosmic Lovers" at bounding box center [1341, 118] width 26 height 26
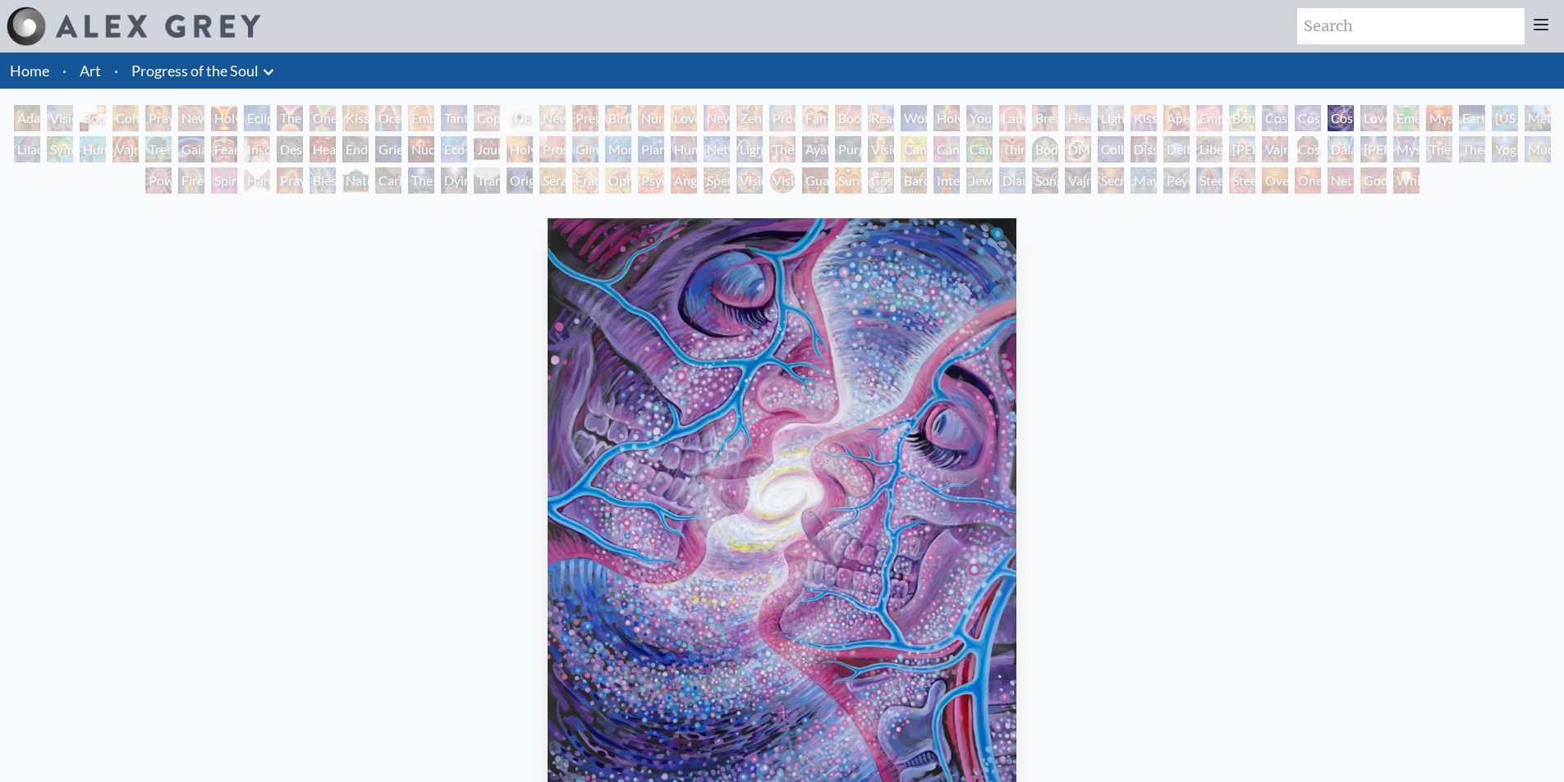
click at [1303, 103] on div "Home · Art · Progress of the Soul Anatomical Drawings" at bounding box center [782, 554] width 1564 height 1003
click at [1304, 110] on div "Cosmic Artist" at bounding box center [1308, 118] width 26 height 26
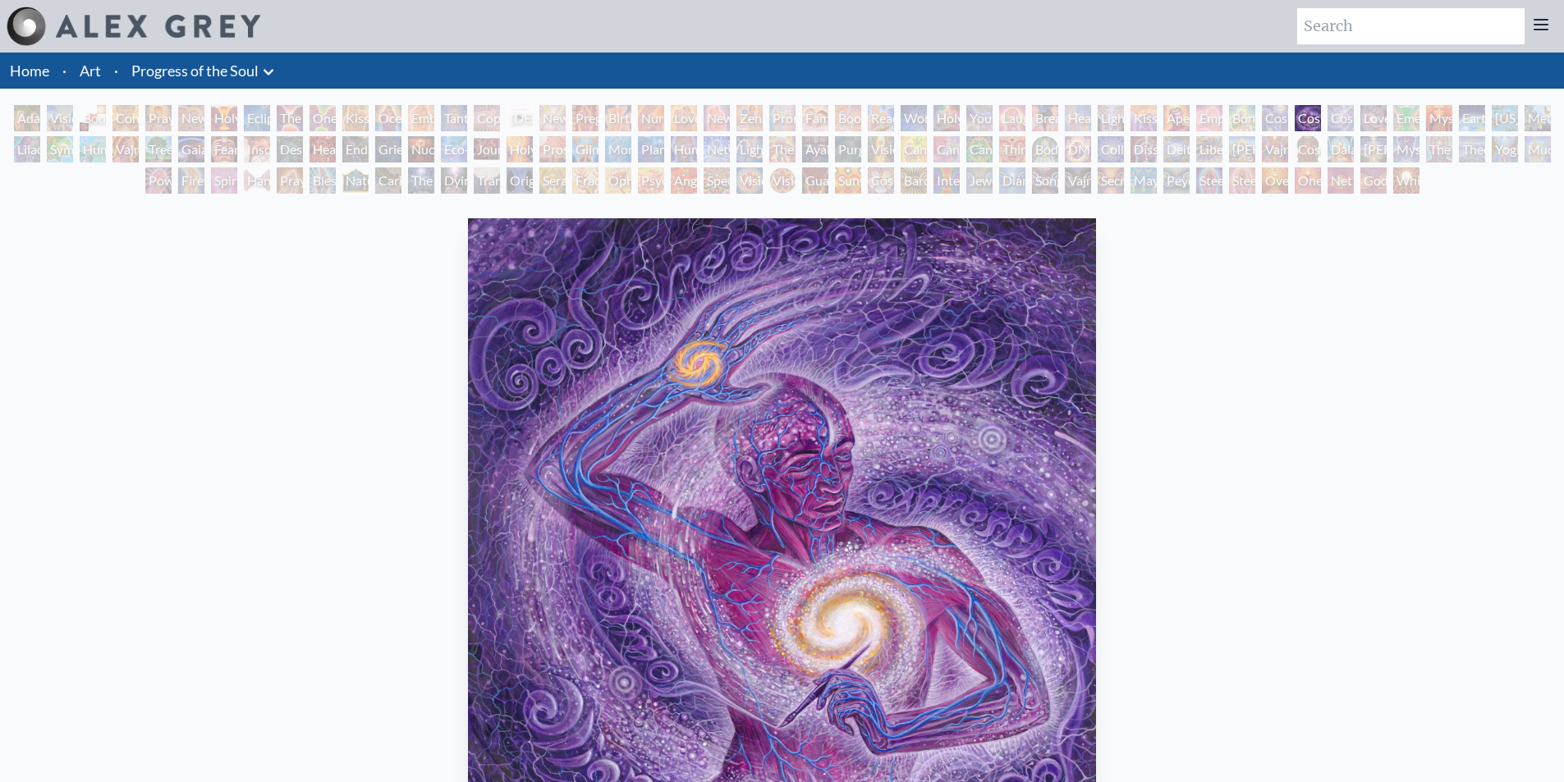
click at [1266, 120] on div "Cosmic Creativity" at bounding box center [1275, 118] width 26 height 26
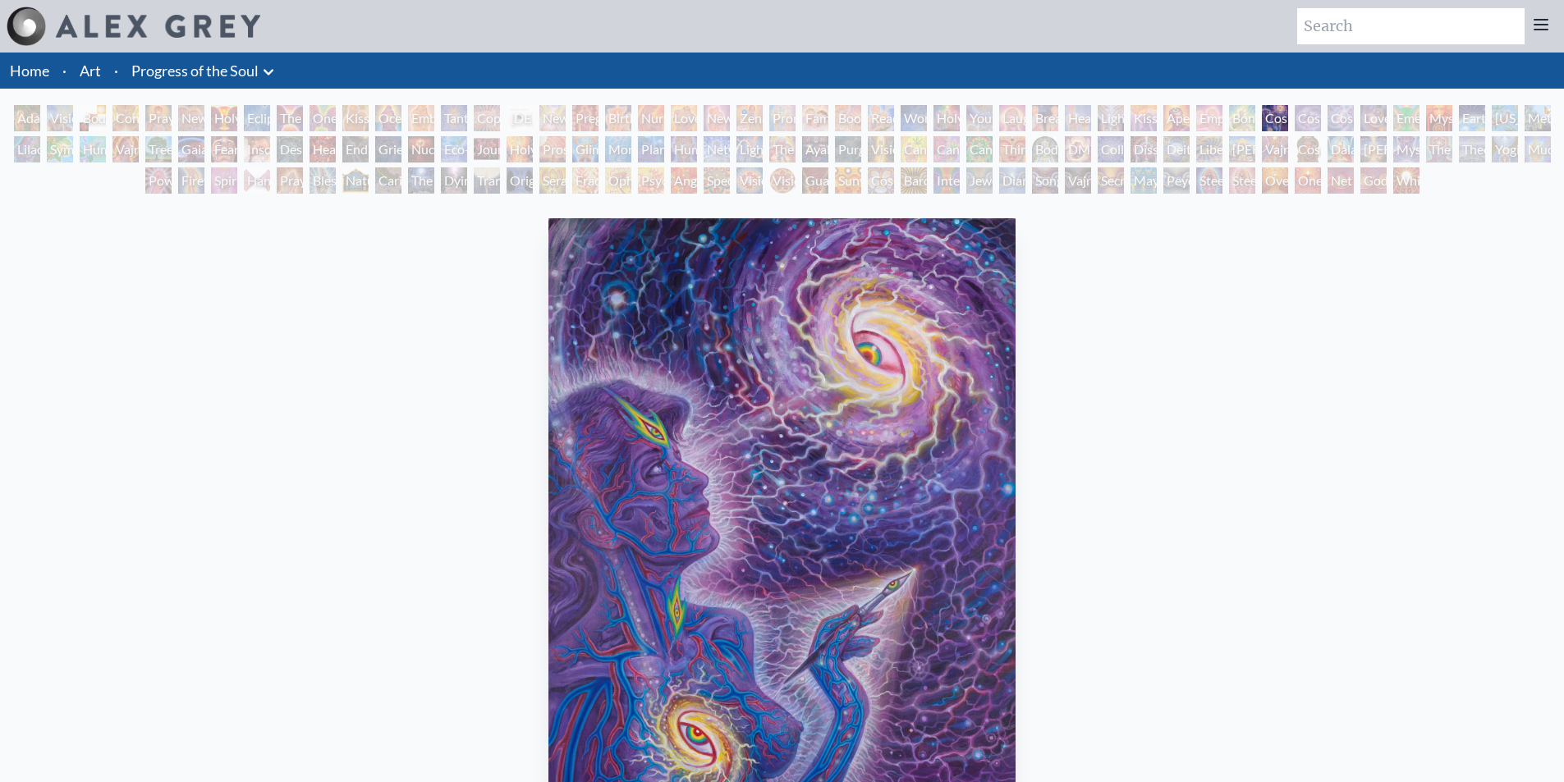
click at [1233, 127] on div "Bond" at bounding box center [1242, 118] width 26 height 26
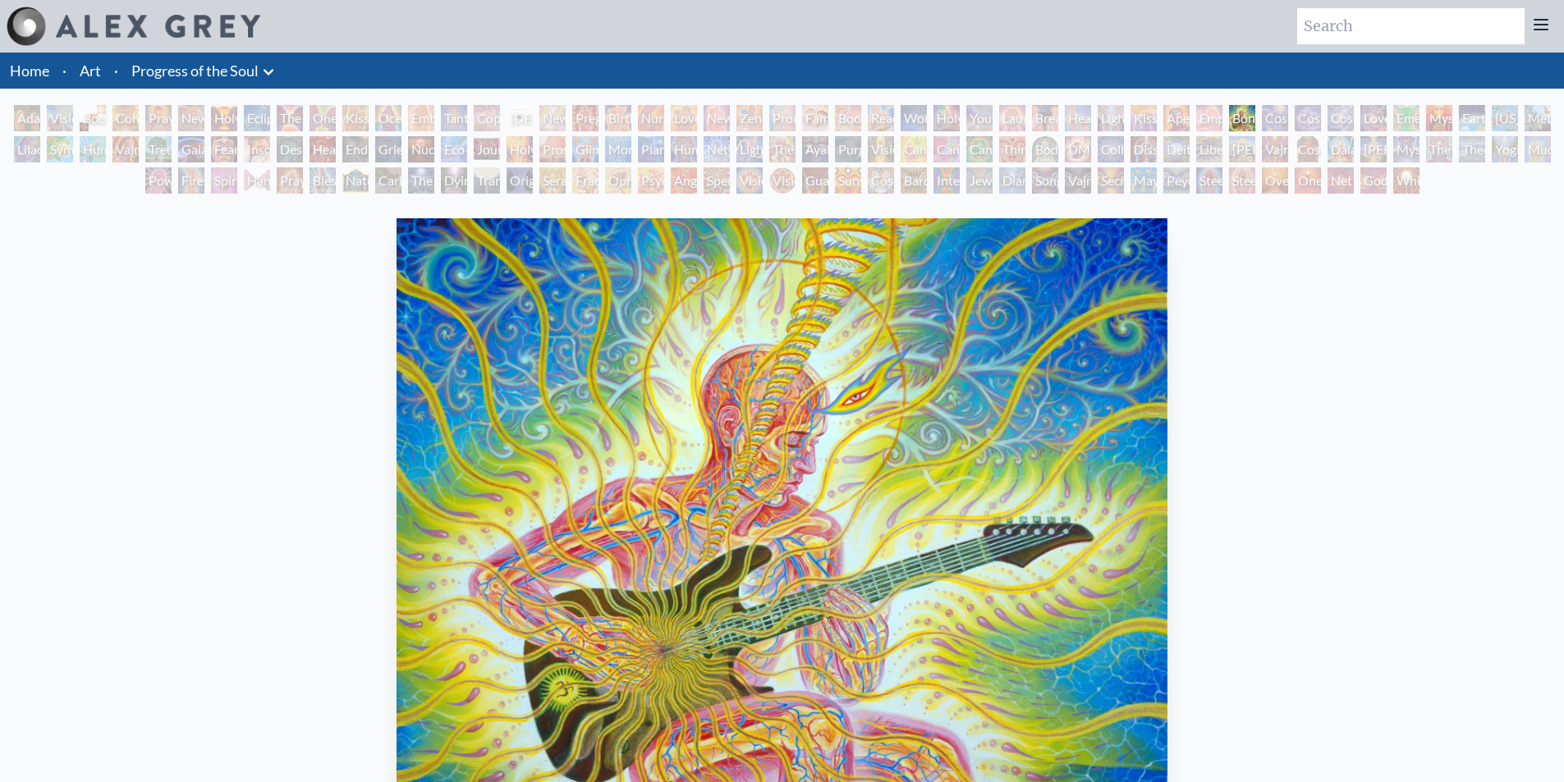
click at [1196, 117] on div "Empowerment" at bounding box center [1209, 118] width 26 height 26
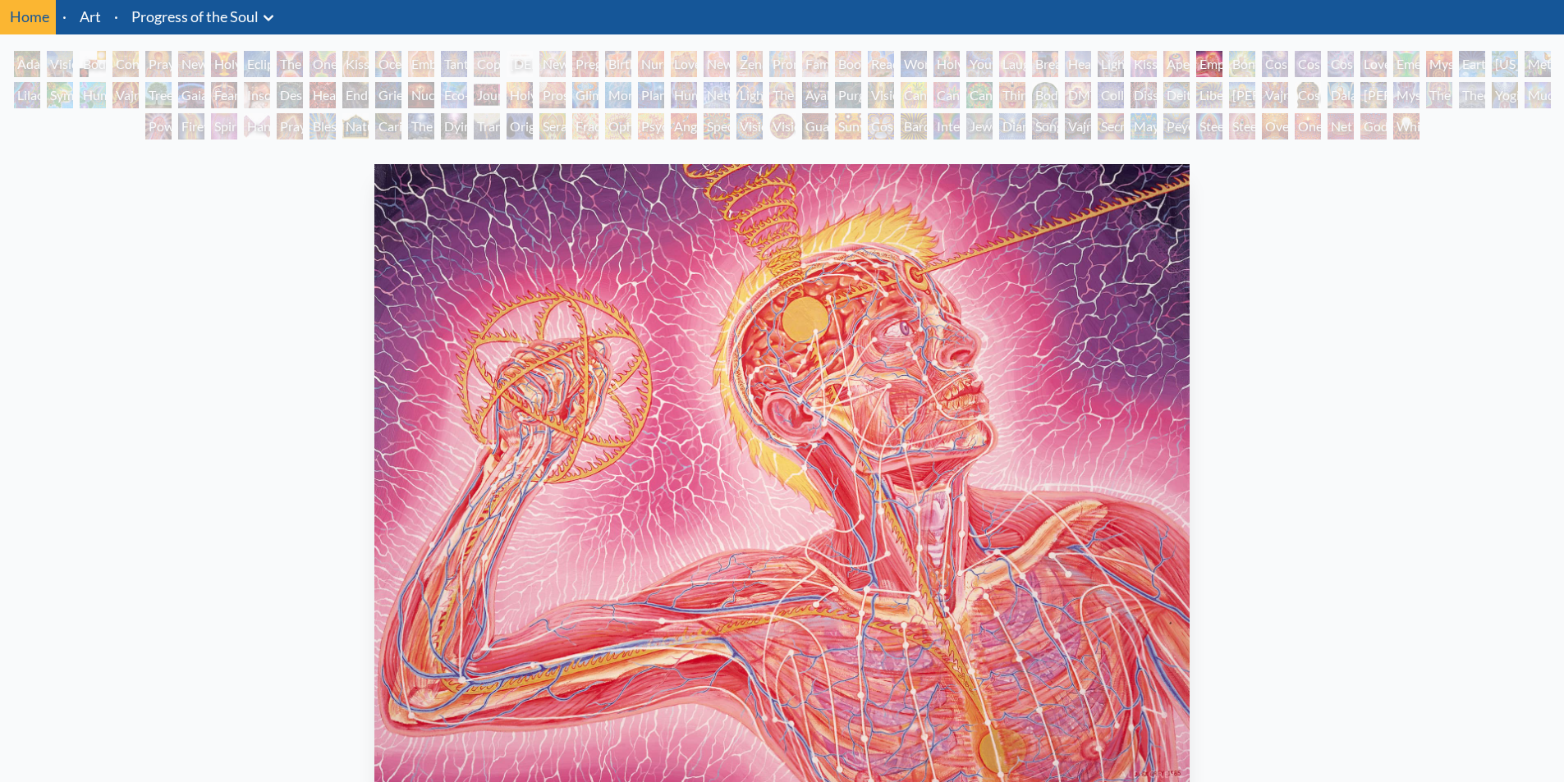
scroll to position [55, 0]
click at [949, 57] on div "Holy Family" at bounding box center [947, 63] width 26 height 26
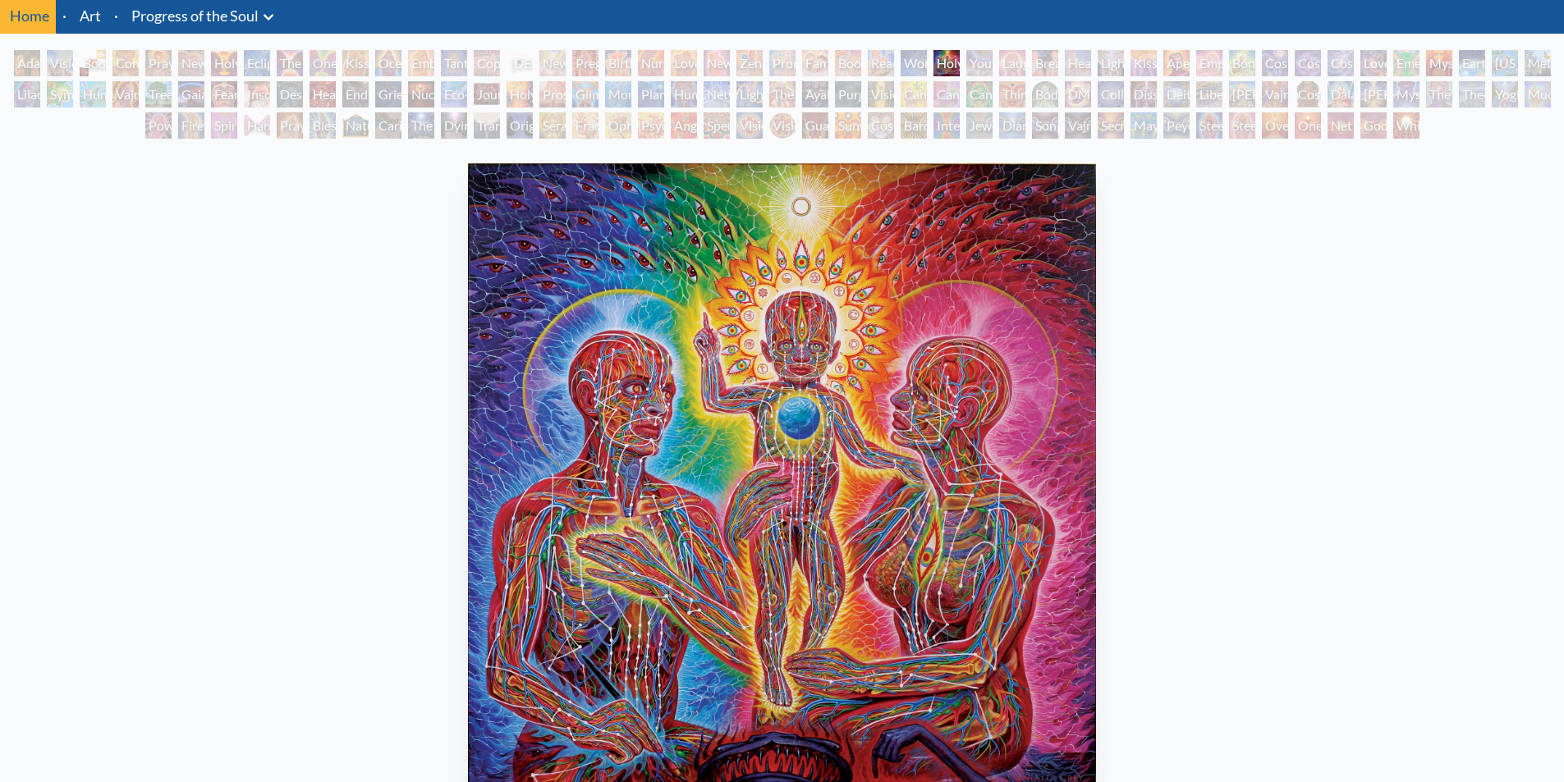
click at [909, 57] on div "Wonder" at bounding box center [914, 63] width 26 height 26
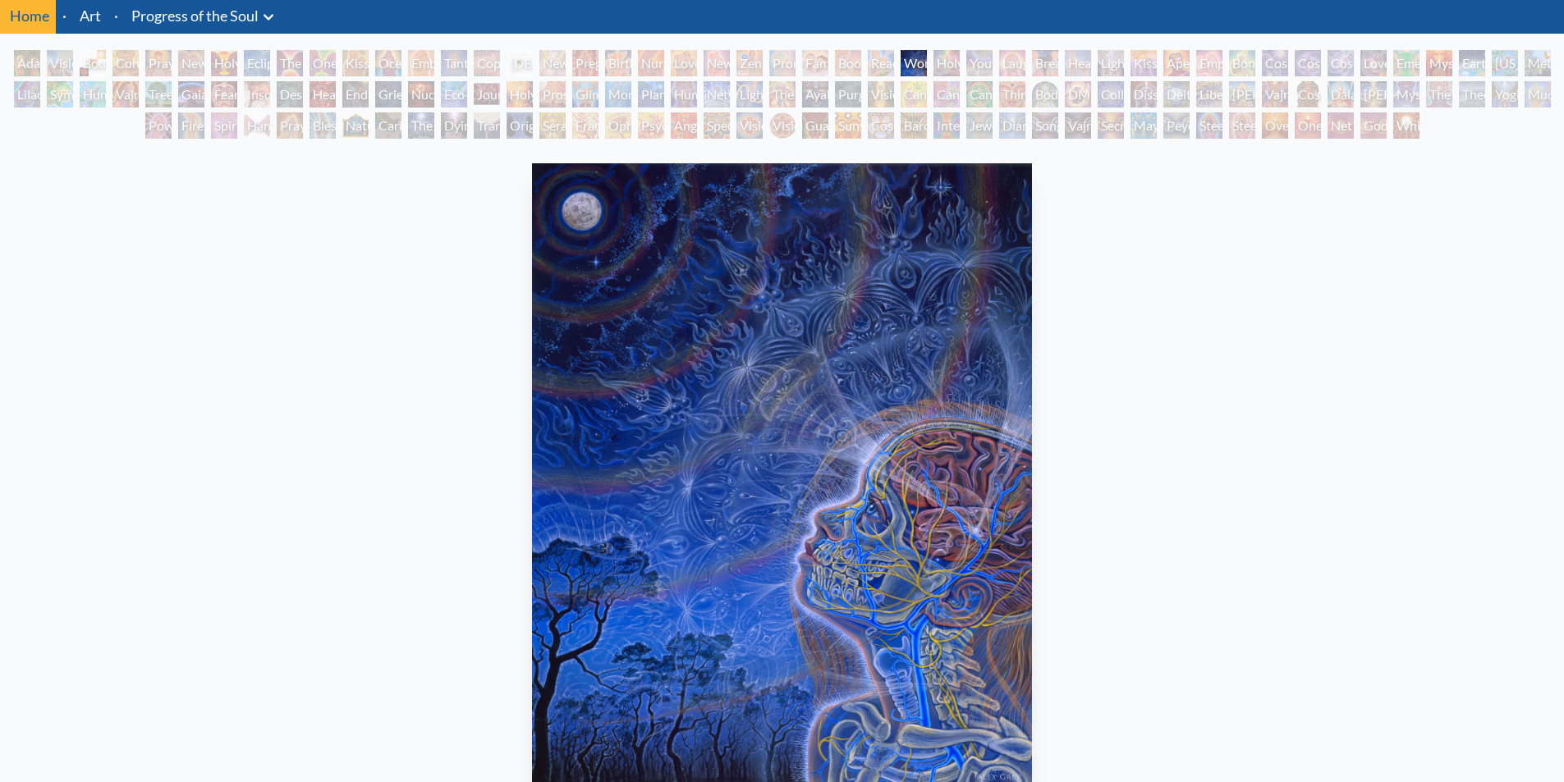
click at [886, 62] on div "Reading" at bounding box center [881, 63] width 26 height 26
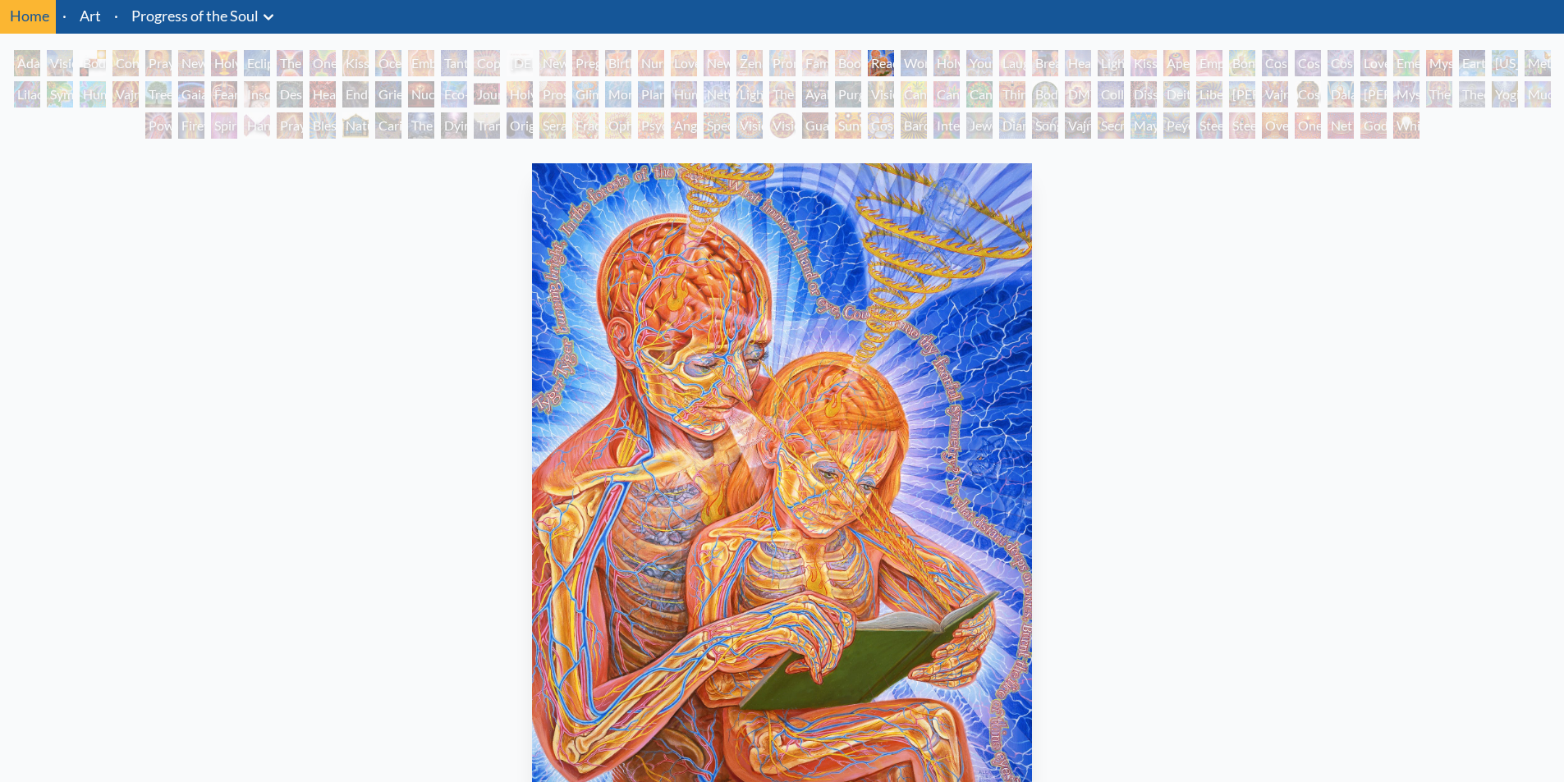
click at [870, 108] on div "[PERSON_NAME] & Eve Visionary Origin of Language Body, Mind, Spirit Contemplati…" at bounding box center [782, 97] width 1564 height 94
click at [869, 111] on div "[PERSON_NAME] & Eve Visionary Origin of Language Body, Mind, Spirit Contemplati…" at bounding box center [782, 97] width 1564 height 94
click at [869, 126] on div "Cosmic Elf" at bounding box center [881, 125] width 26 height 26
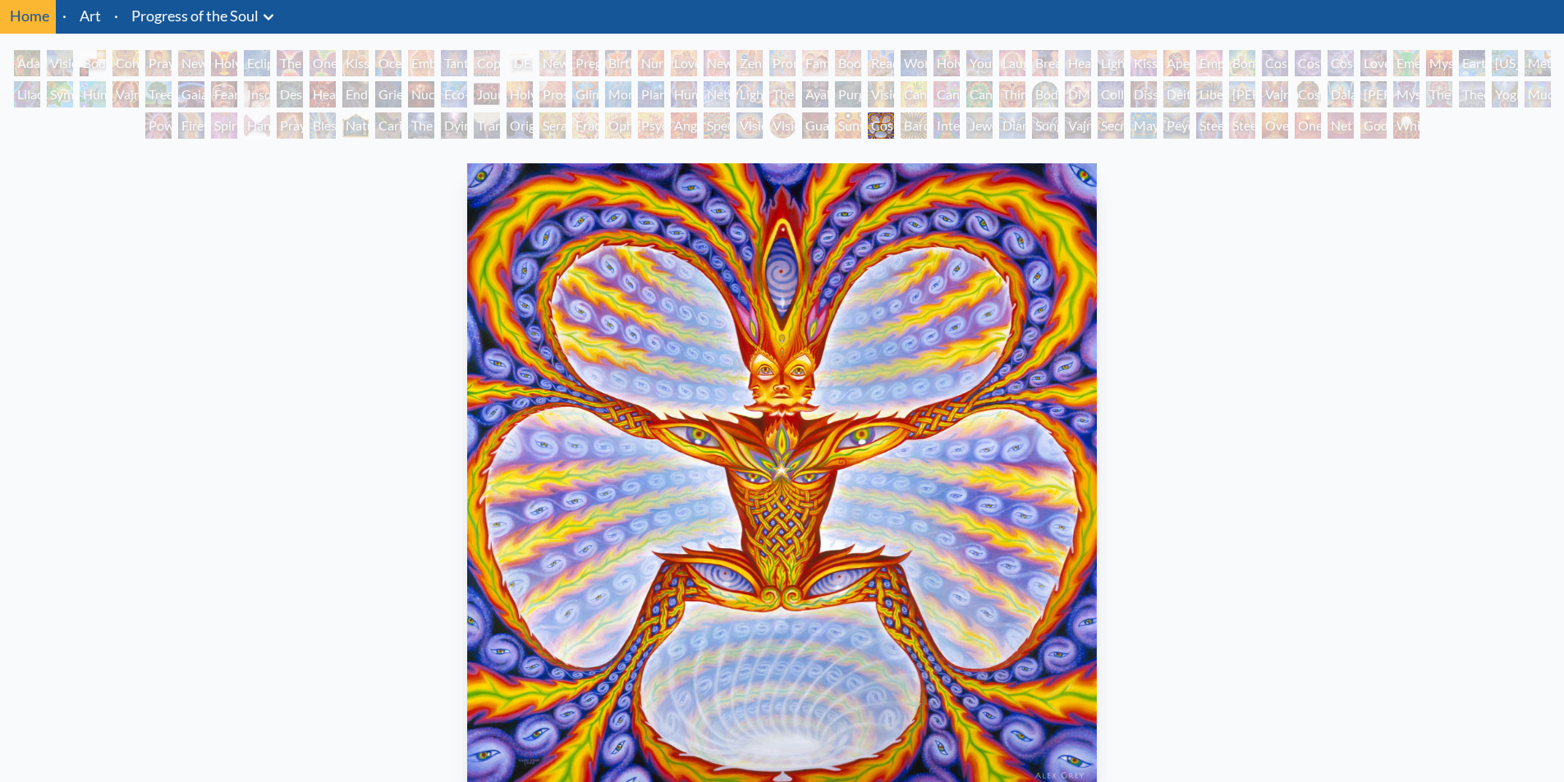
click at [736, 134] on div "Vision Crystal" at bounding box center [749, 125] width 26 height 26
